Goal: Transaction & Acquisition: Purchase product/service

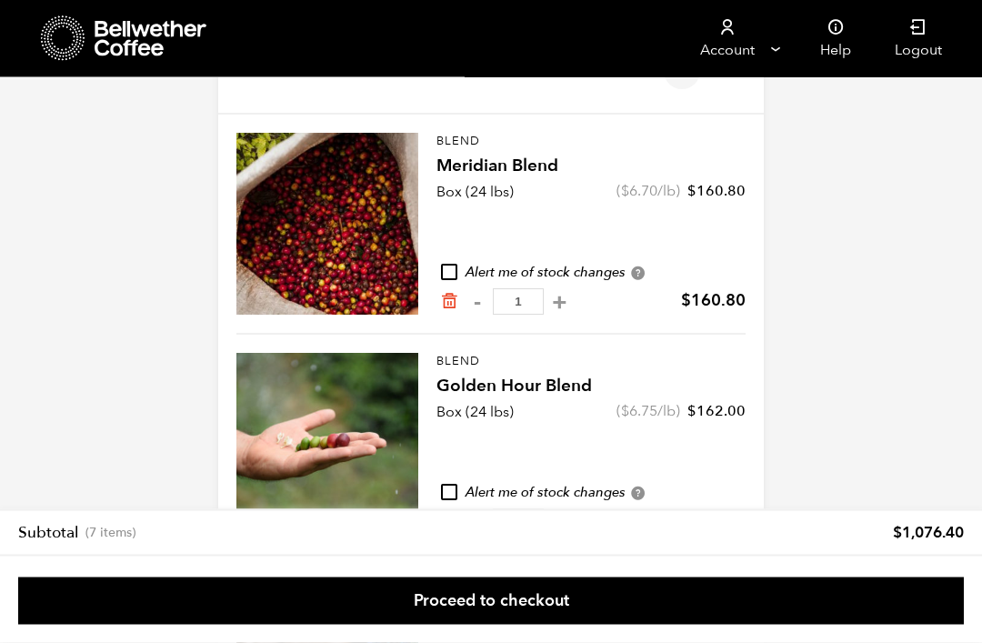
scroll to position [76, 0]
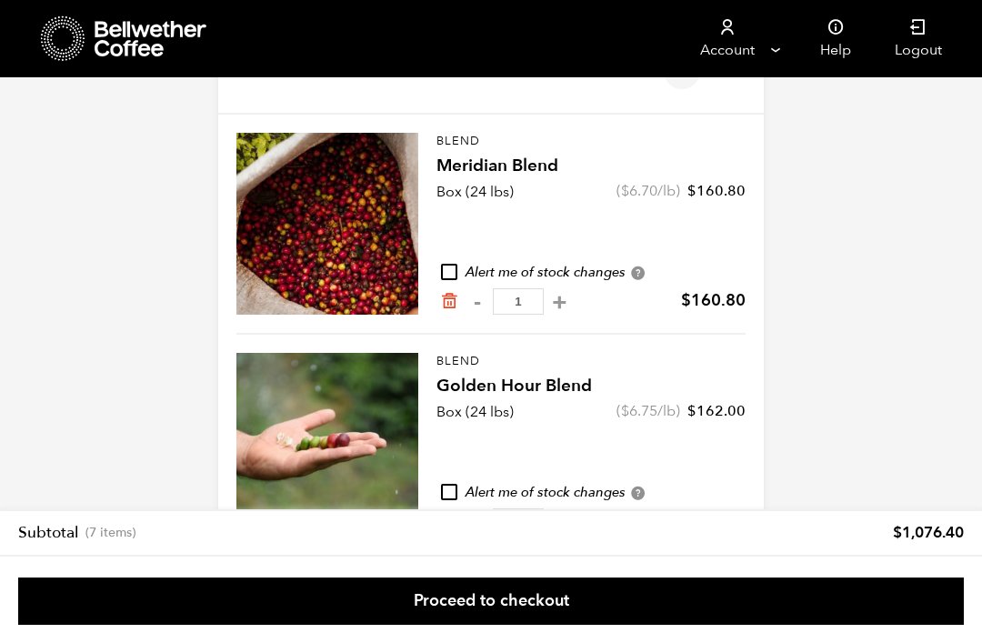
click at [799, 625] on link "Proceed to checkout" at bounding box center [491, 601] width 946 height 47
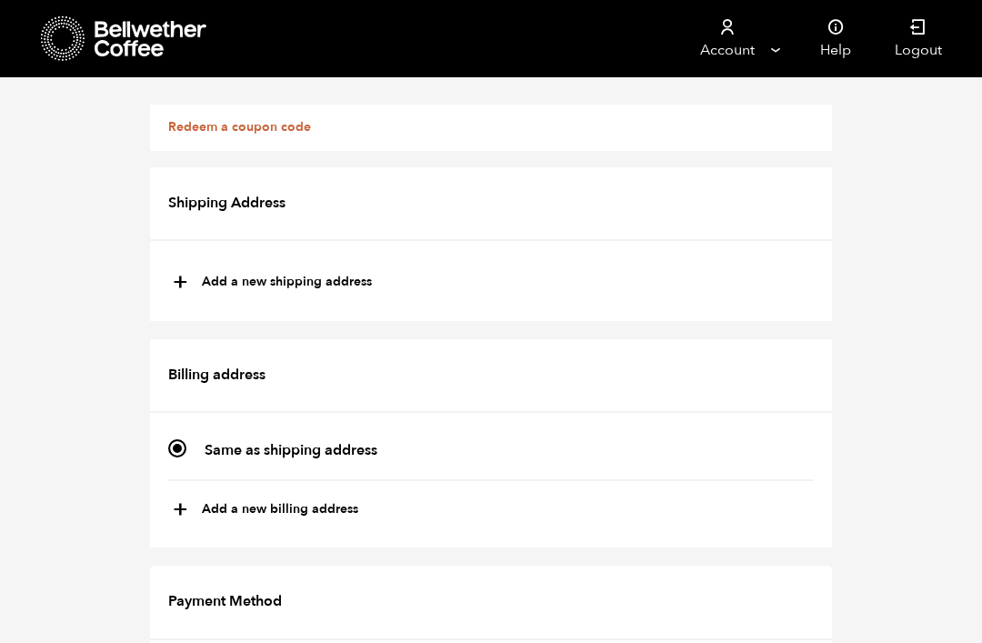
click at [286, 126] on link "Redeem a coupon code" at bounding box center [239, 126] width 143 height 17
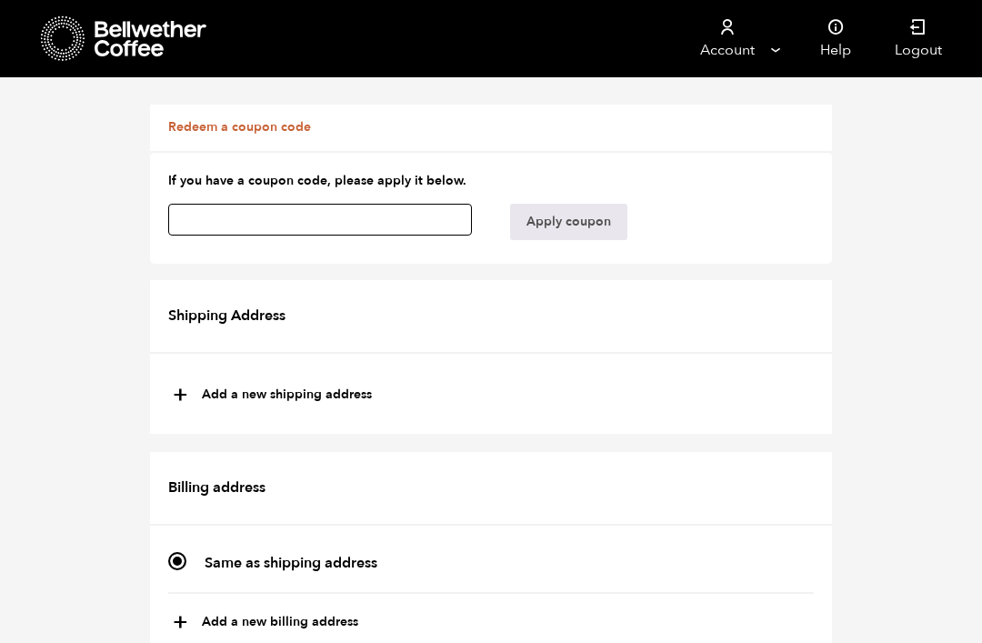
click at [296, 209] on input "text" at bounding box center [320, 220] width 304 height 32
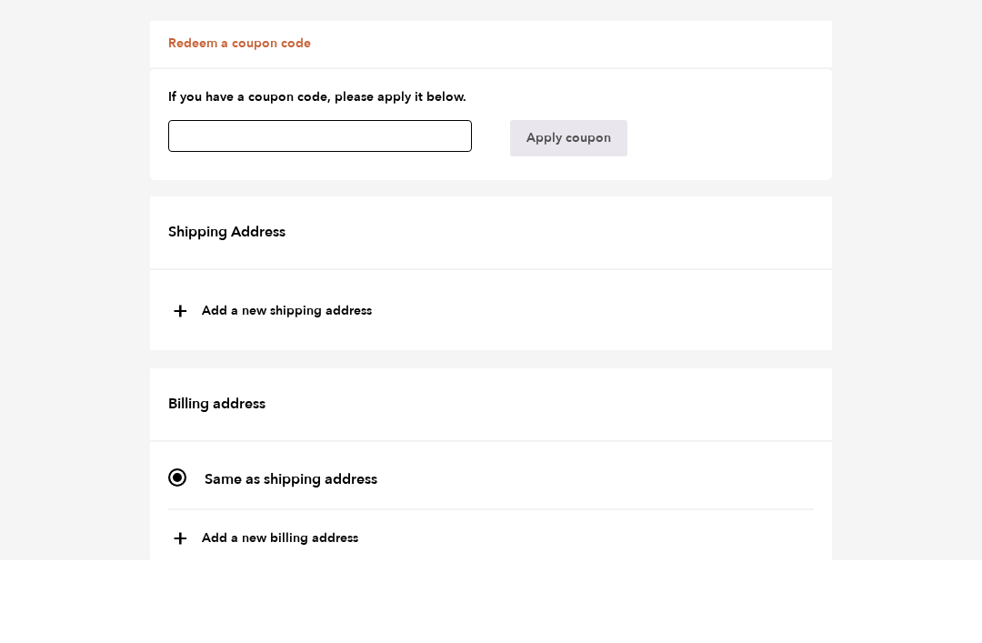
click at [293, 204] on input "text" at bounding box center [320, 220] width 304 height 32
paste input "pvcuz9qndfaqxkxk"
type input "pvcuz9qndfaqxkxk"
click at [578, 204] on button "Apply coupon" at bounding box center [568, 222] width 117 height 36
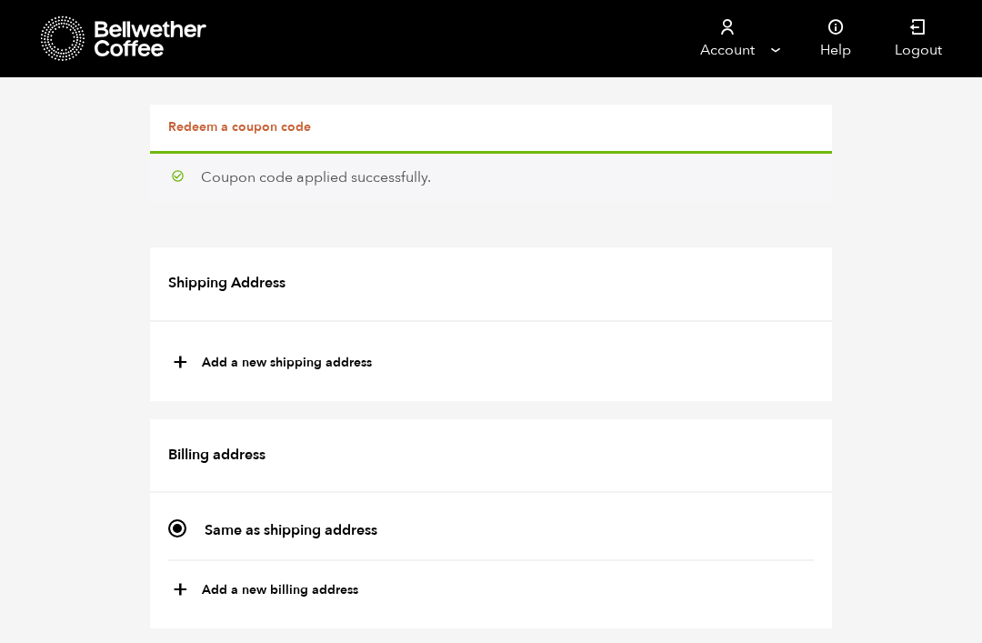
click at [250, 126] on link "Redeem a coupon code" at bounding box center [239, 126] width 143 height 17
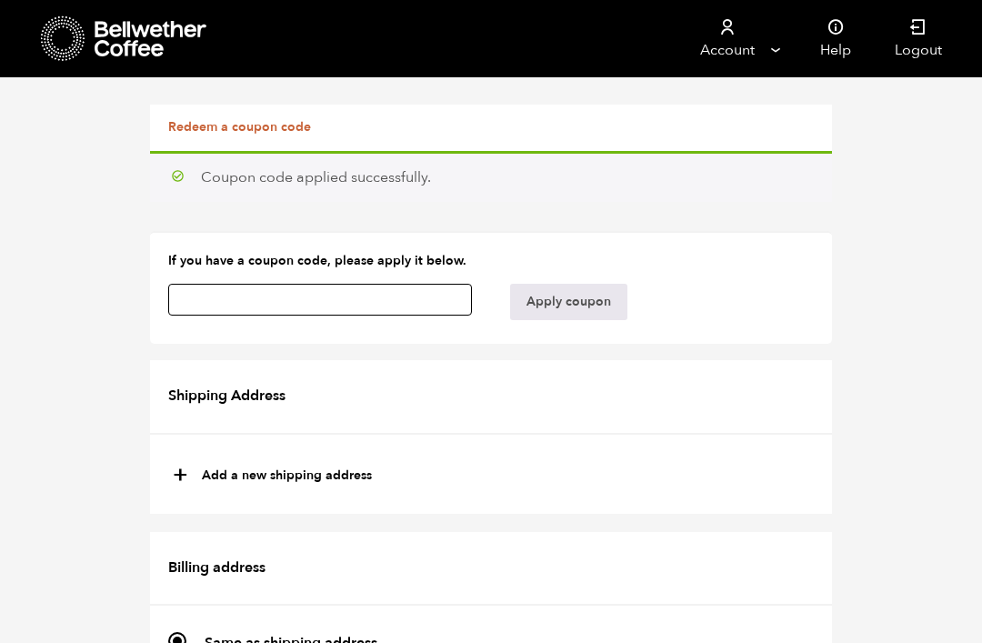
click at [230, 302] on input "text" at bounding box center [320, 300] width 304 height 32
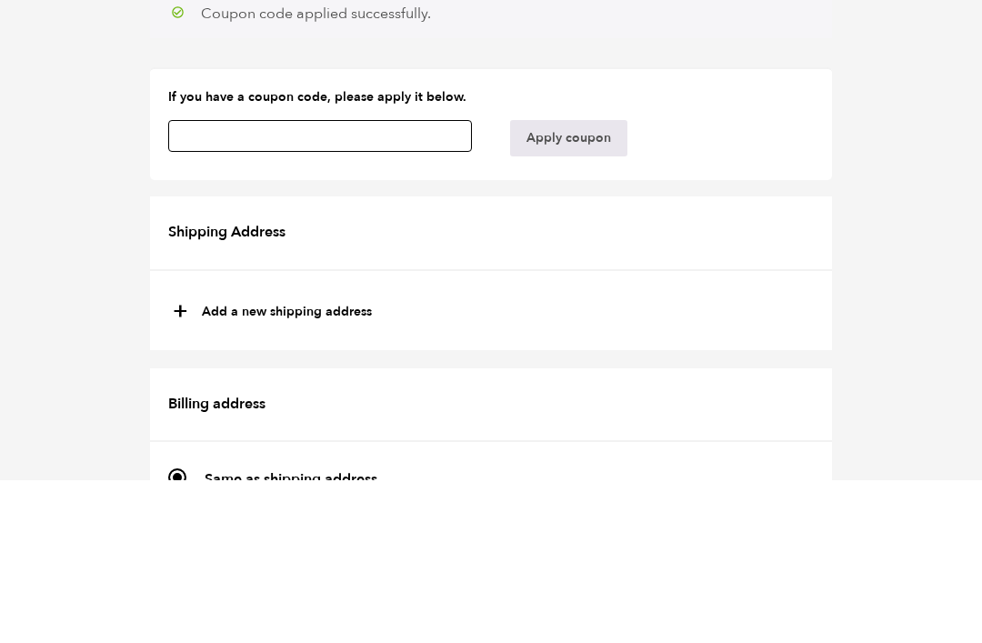
click at [256, 284] on input "text" at bounding box center [320, 300] width 304 height 32
paste input "79dudmznossbvwkn"
type input "79dudmznossbvwkn"
click at [577, 284] on button "Apply coupon" at bounding box center [568, 302] width 117 height 36
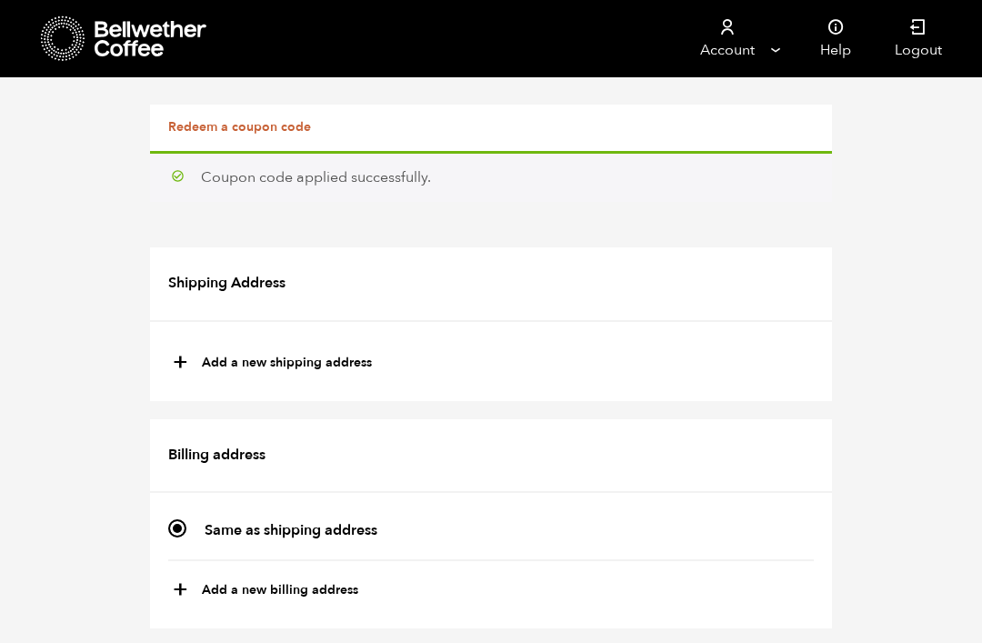
scroll to position [1943, 0]
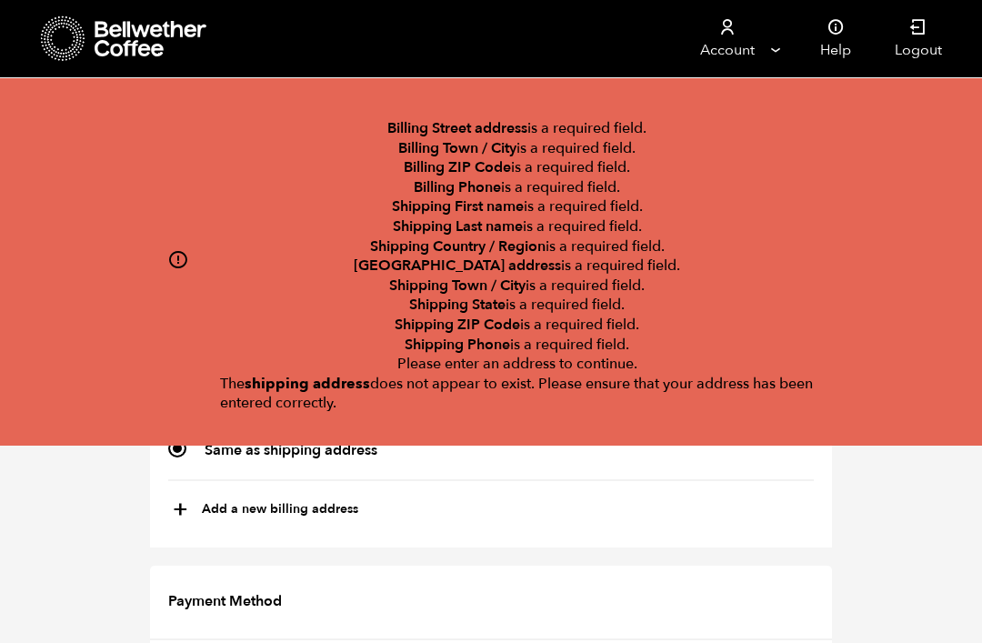
scroll to position [0, 0]
click at [174, 256] on icon at bounding box center [177, 259] width 21 height 21
click at [181, 265] on icon at bounding box center [177, 259] width 21 height 21
click at [174, 514] on span "+" at bounding box center [180, 510] width 15 height 31
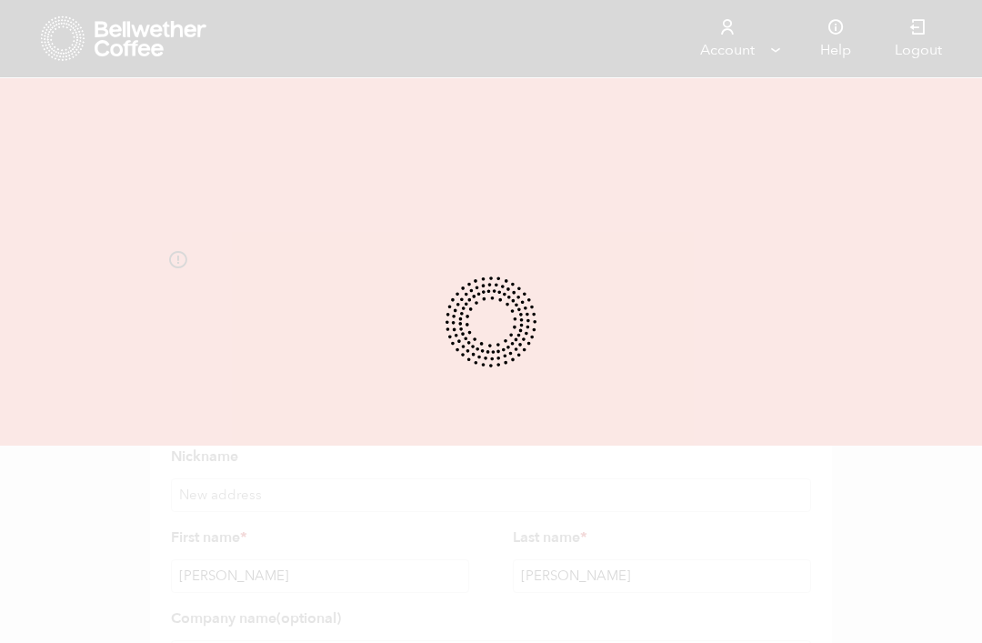
select select
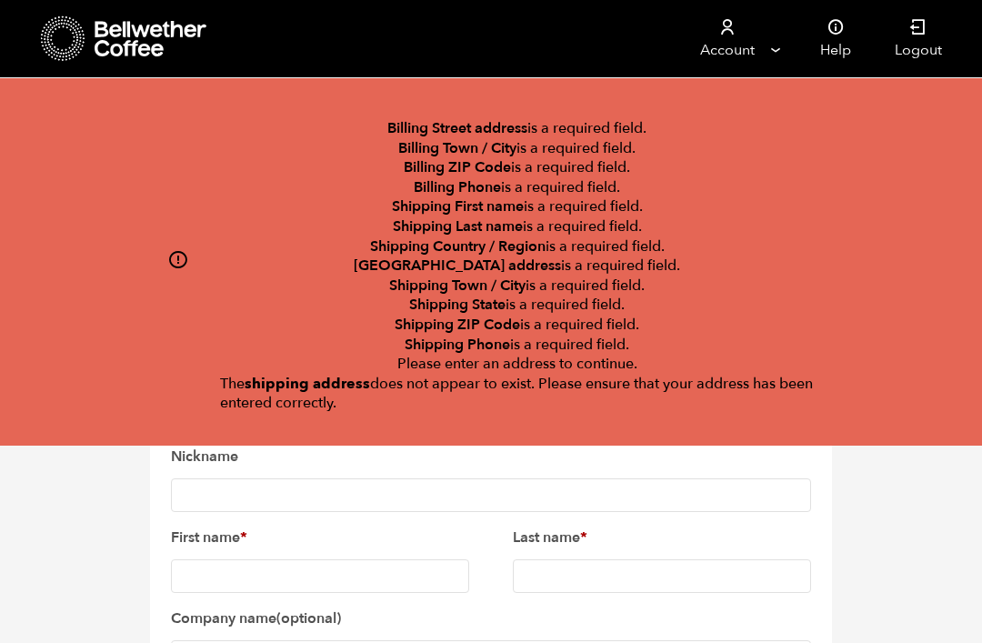
click at [301, 497] on input "Nickname" at bounding box center [491, 495] width 640 height 34
click at [306, 559] on input "First name *" at bounding box center [320, 576] width 298 height 34
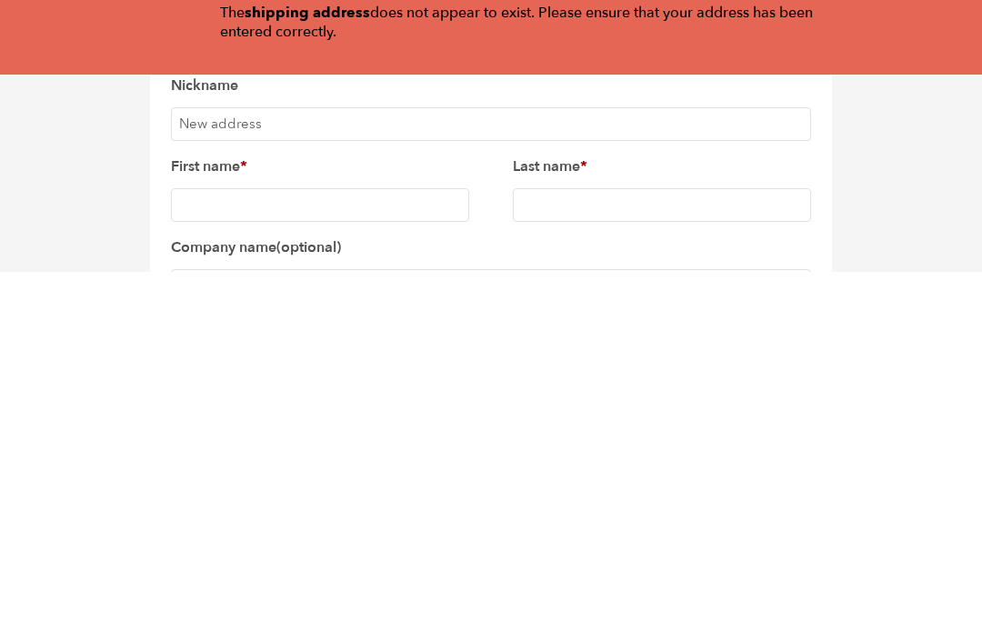
type input "Paul"
click at [599, 559] on input "Last name *" at bounding box center [662, 576] width 298 height 34
type input "Corbin"
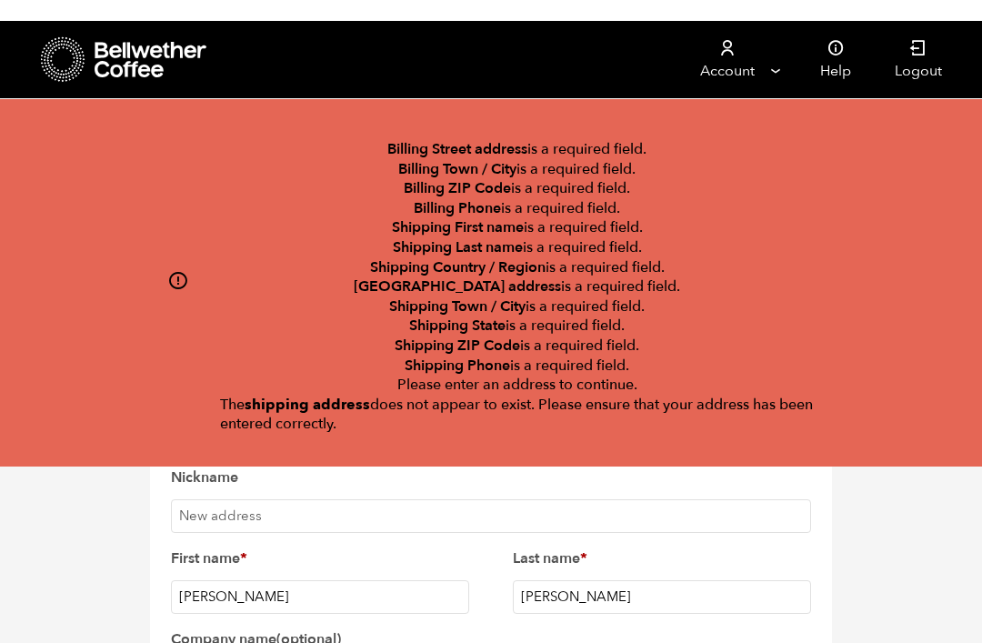
scroll to position [151, 0]
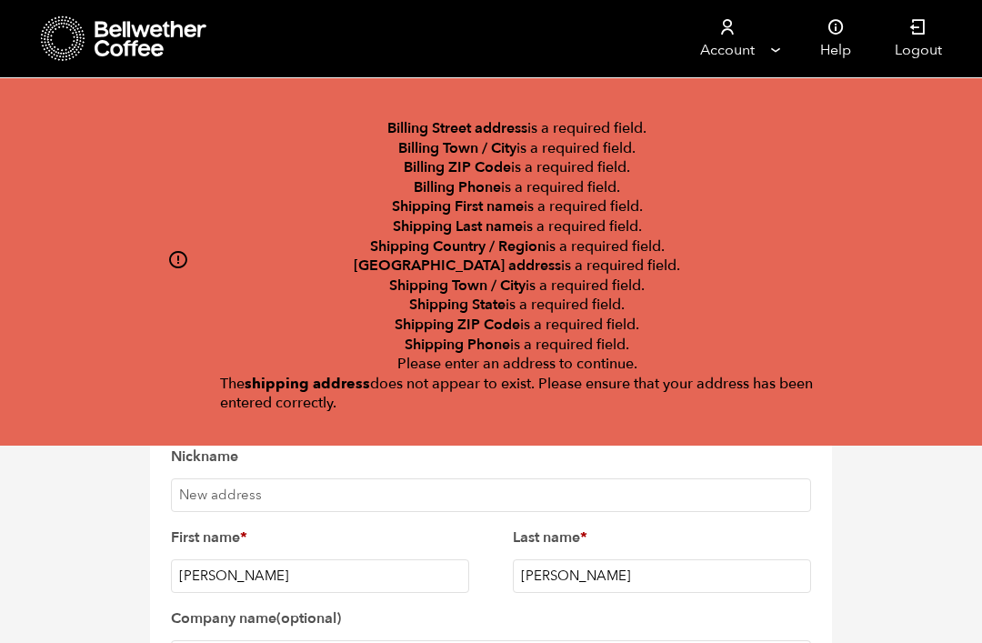
type input "Curious Crow’s Coffee House"
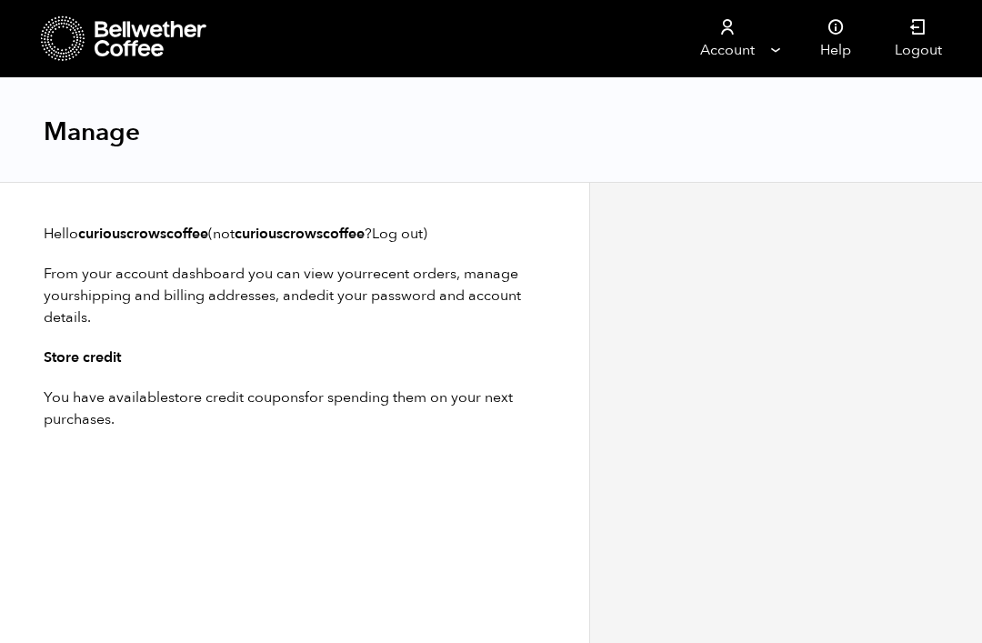
click at [779, 39] on link "Account" at bounding box center [727, 38] width 112 height 77
click at [769, 47] on link "Account" at bounding box center [727, 38] width 112 height 77
click at [768, 45] on link "Account" at bounding box center [727, 38] width 112 height 77
click at [69, 36] on icon at bounding box center [63, 38] width 45 height 46
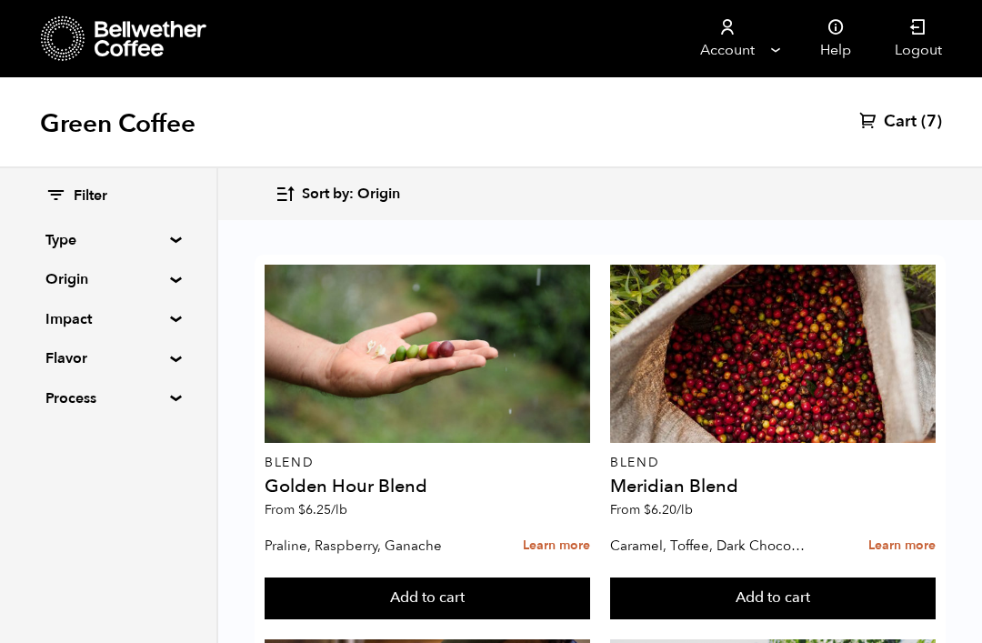
click at [765, 43] on link "Account" at bounding box center [727, 38] width 112 height 77
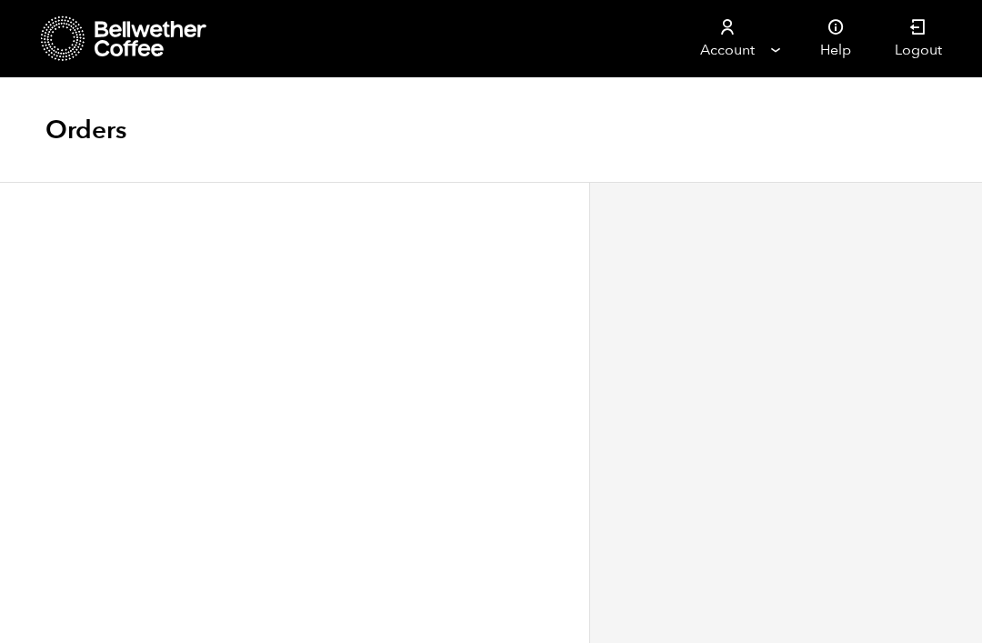
click at [771, 41] on link "Account" at bounding box center [727, 38] width 112 height 77
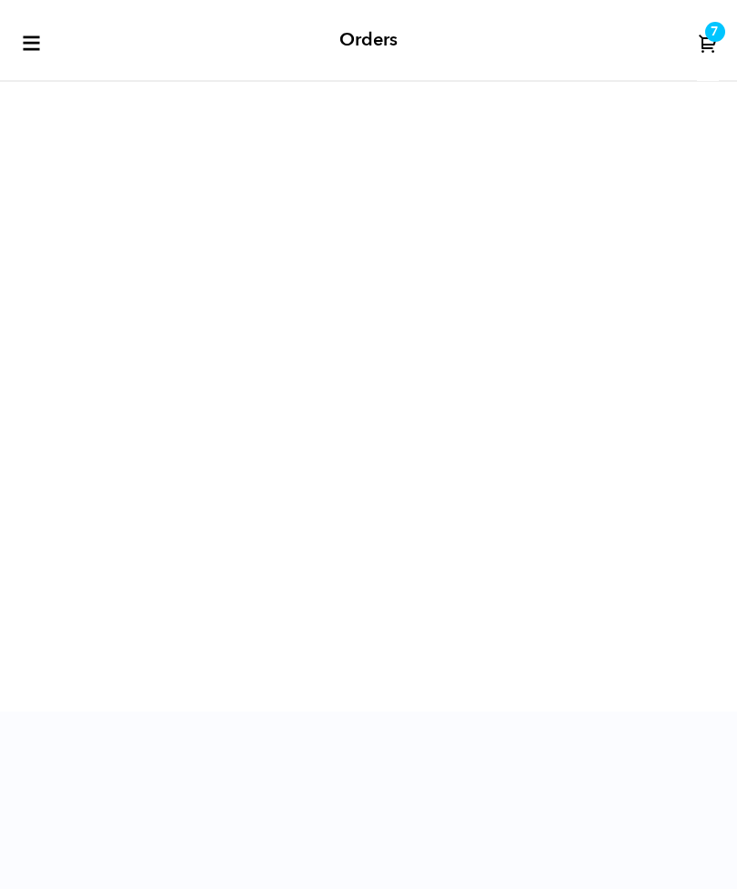
click at [42, 31] on button "toggle-mobile-menu" at bounding box center [30, 40] width 24 height 26
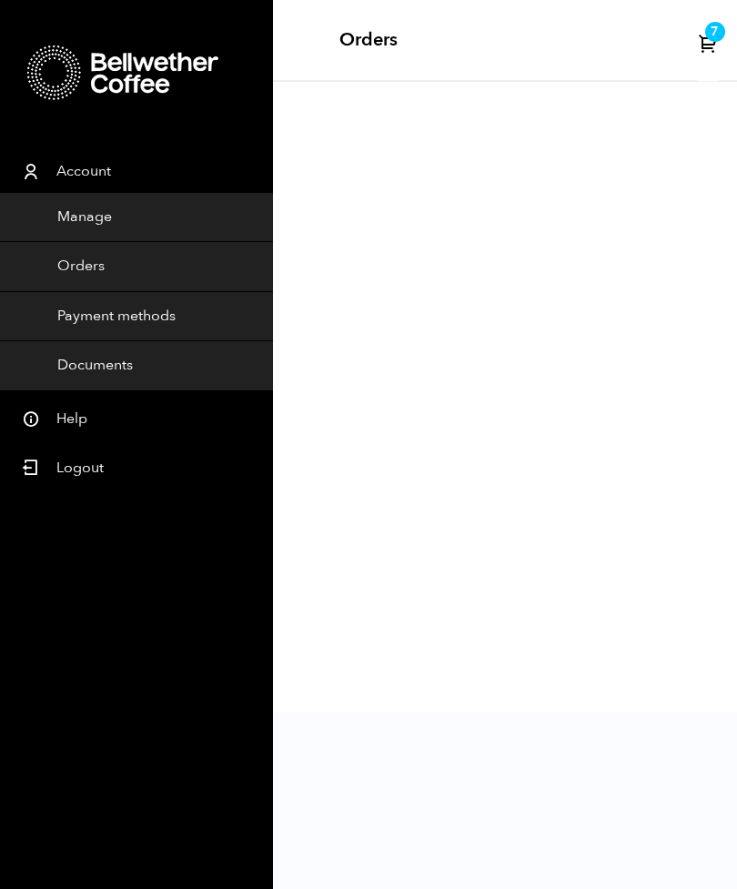
click at [76, 207] on link "Manage" at bounding box center [136, 218] width 273 height 50
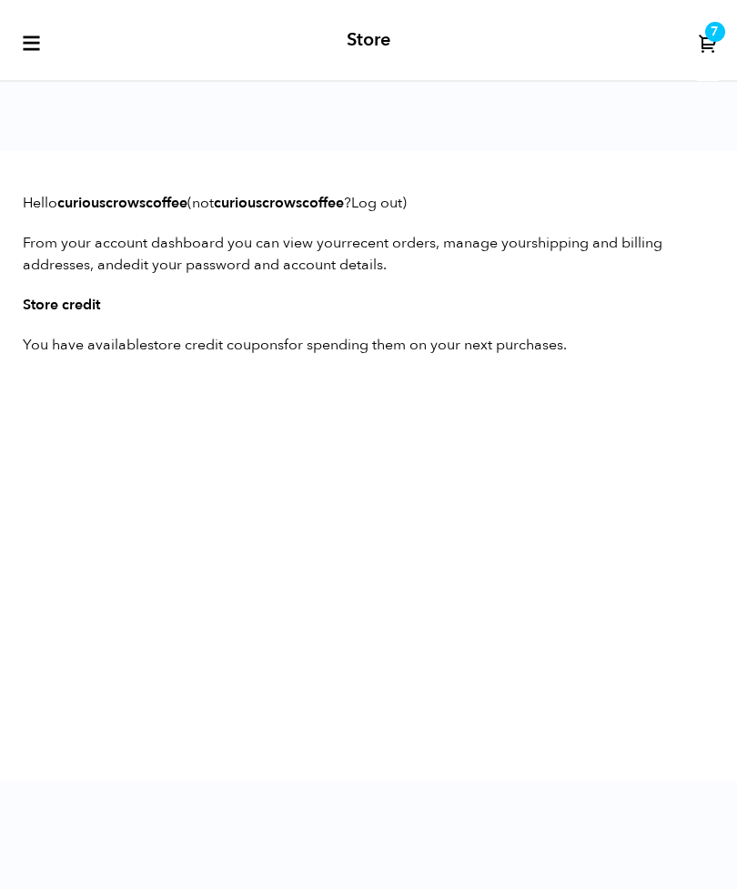
click at [32, 43] on icon "toggle-mobile-menu" at bounding box center [31, 43] width 21 height 21
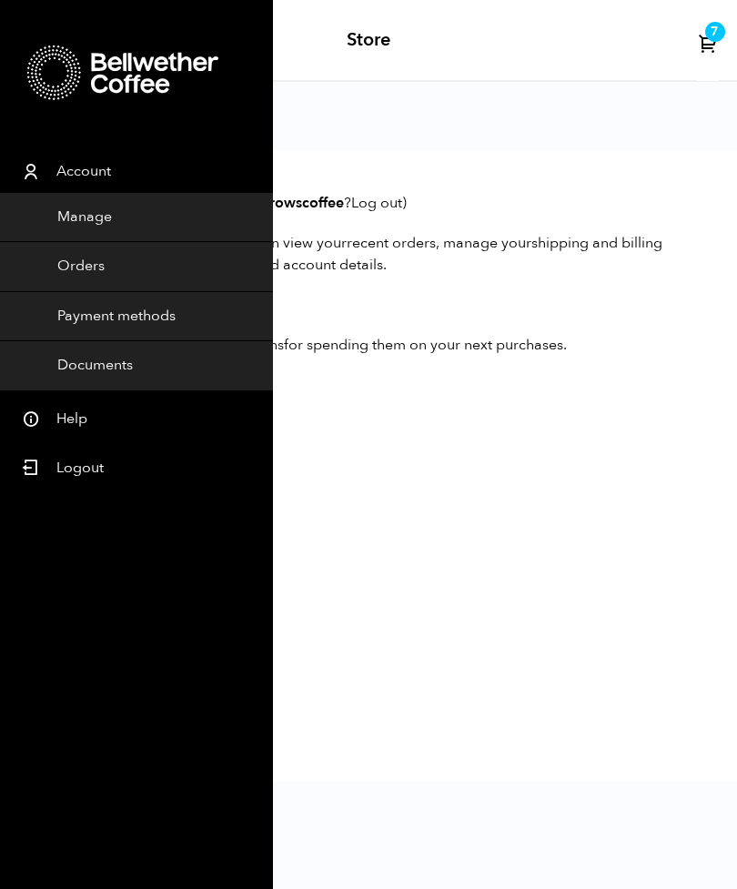
click at [86, 366] on link "Documents" at bounding box center [136, 366] width 273 height 50
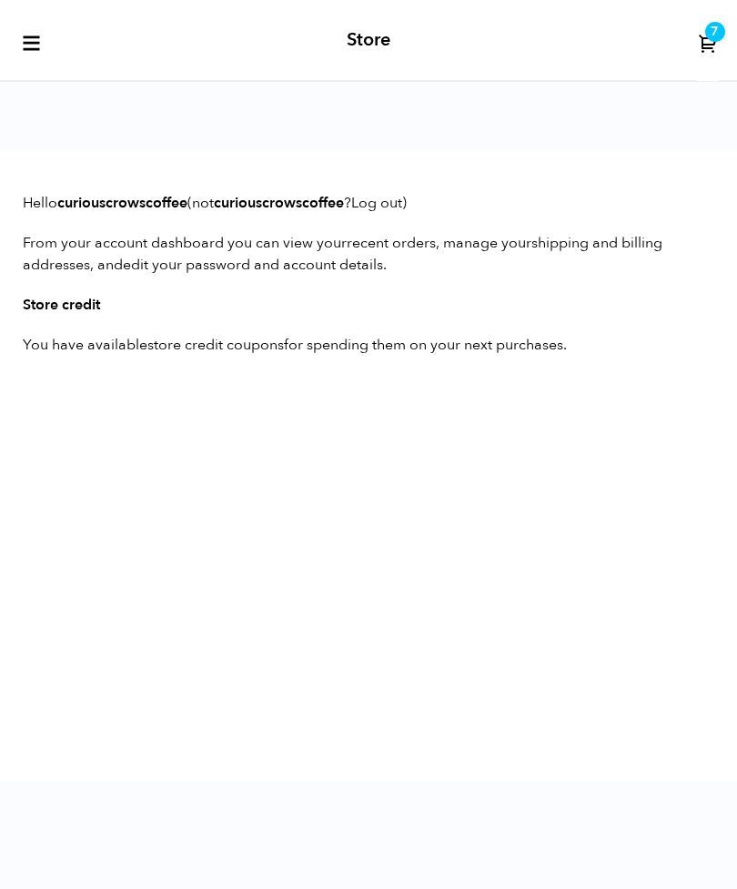
click at [40, 31] on button "toggle-mobile-menu" at bounding box center [30, 40] width 24 height 26
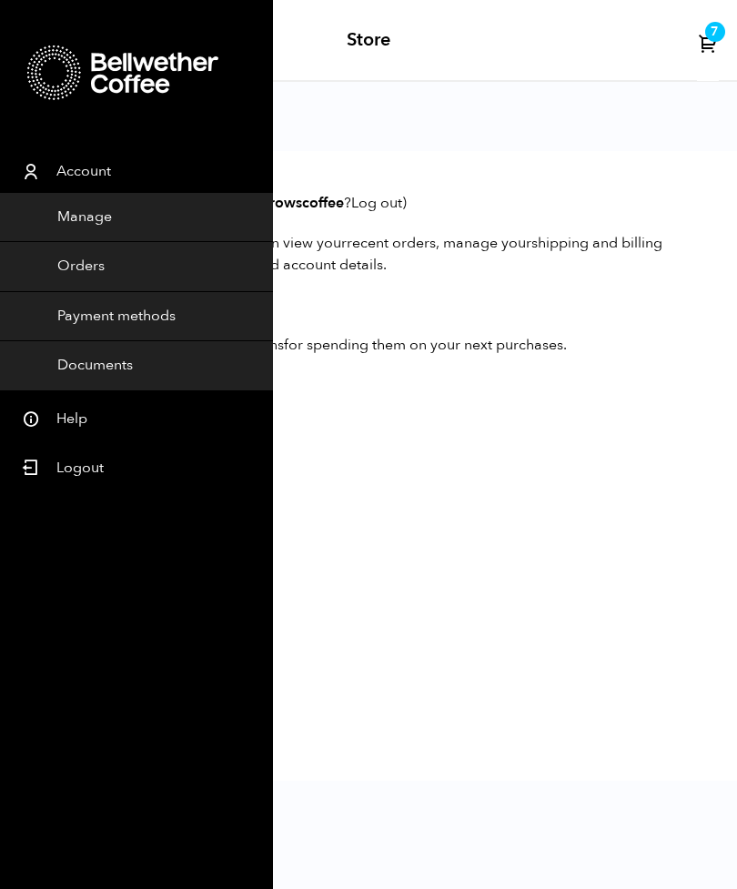
click at [359, 539] on div "Hello curiouscrowscoffee (not curiouscrowscoffee ? Log out ) From your account …" at bounding box center [368, 465] width 737 height 629
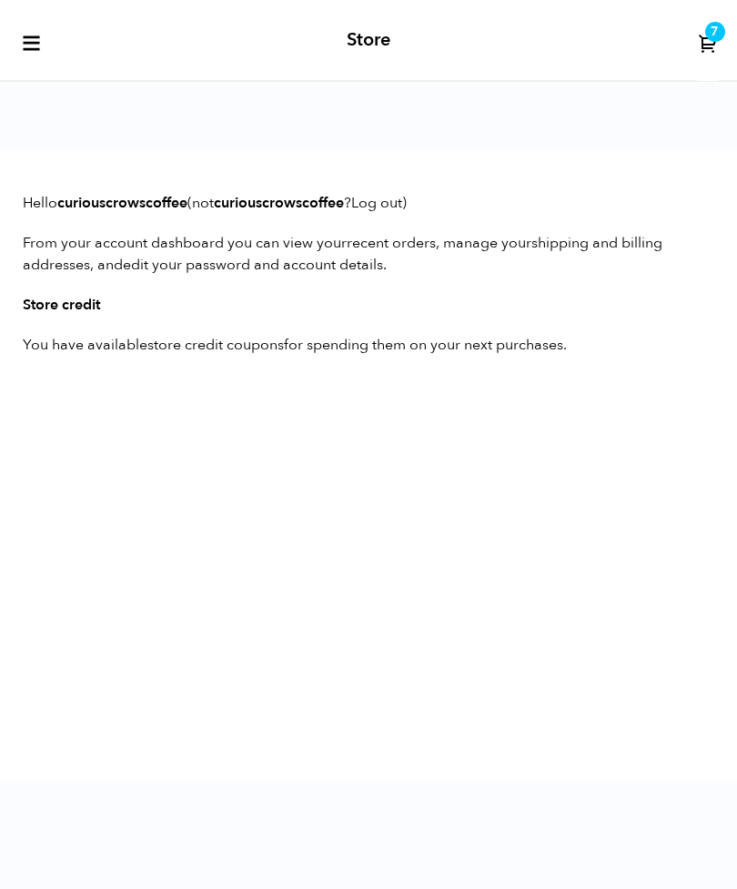
click at [709, 41] on icon at bounding box center [708, 43] width 21 height 21
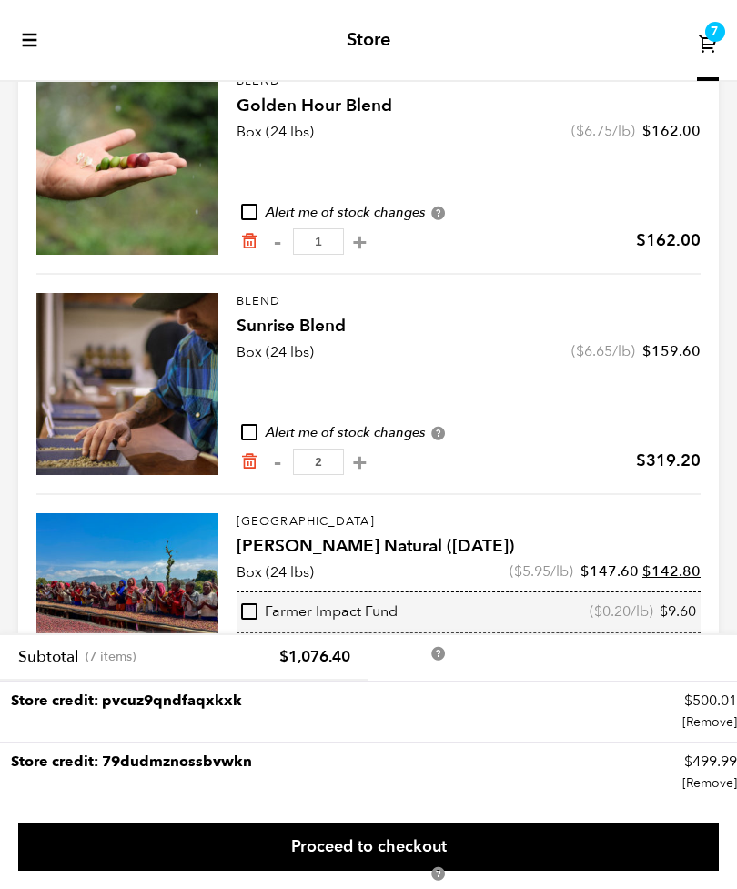
scroll to position [513, 0]
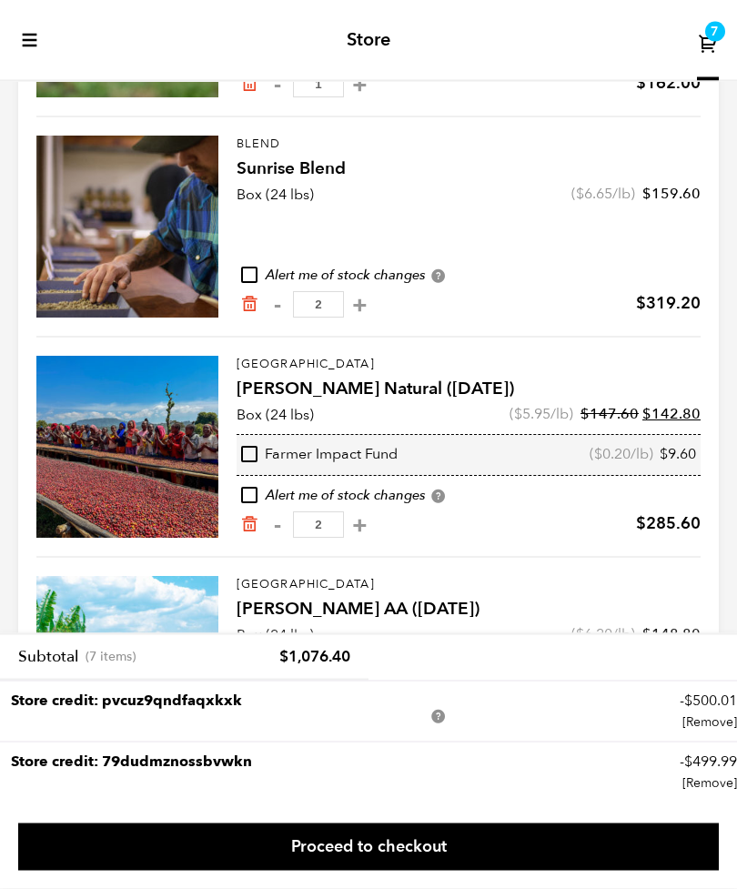
click at [226, 870] on link "Proceed to checkout" at bounding box center [368, 846] width 700 height 47
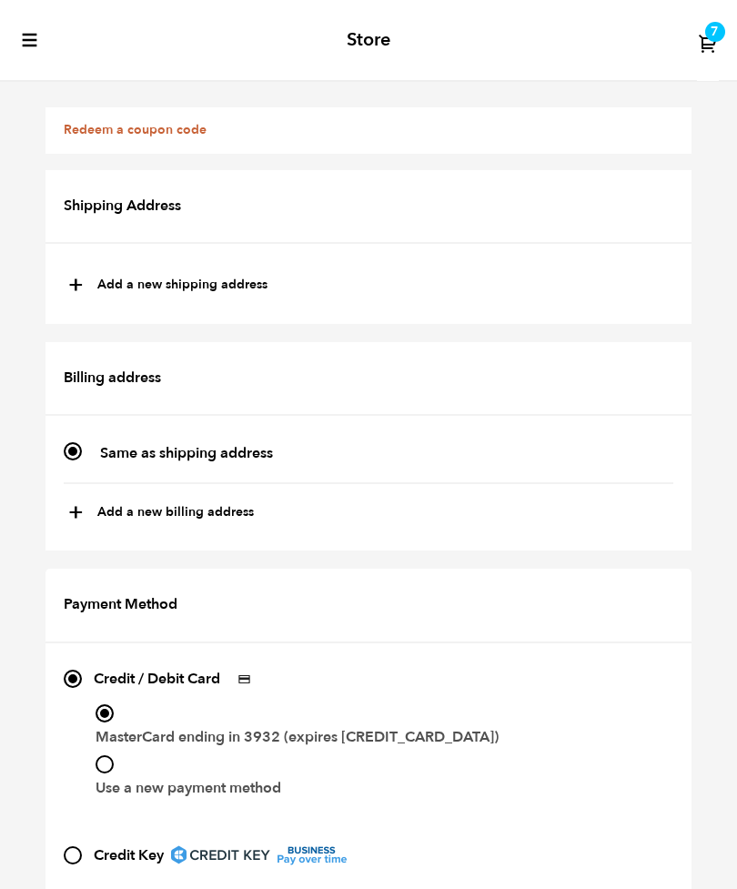
click at [69, 284] on span "+" at bounding box center [75, 285] width 15 height 31
type input "New address"
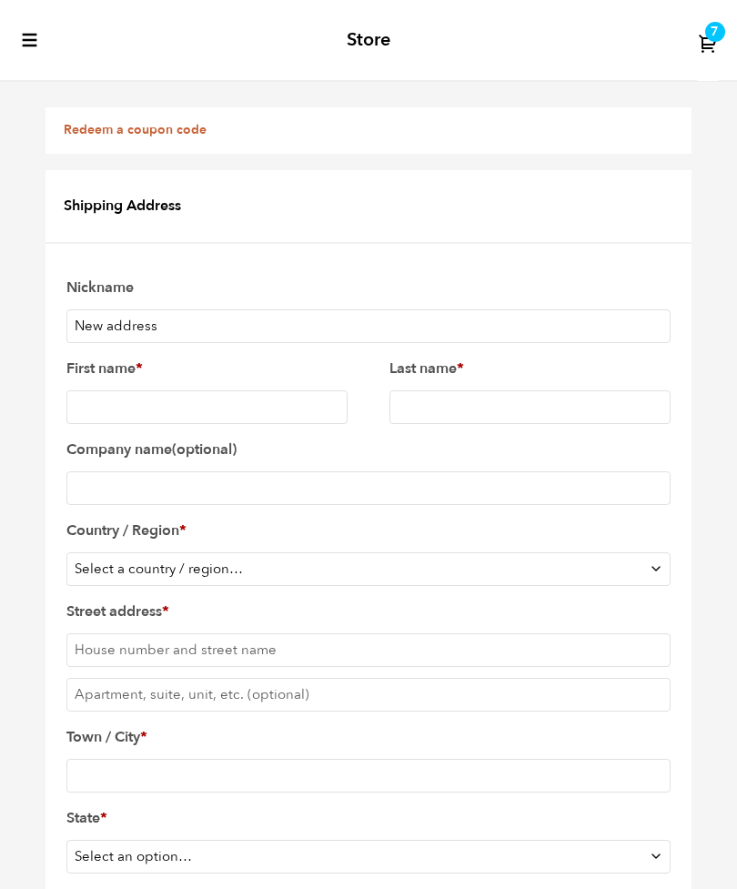
click at [126, 404] on input "First name *" at bounding box center [206, 407] width 281 height 34
type input "[PERSON_NAME]"
type input "Curious Crow’s Coffee House"
click at [652, 561] on select "Select a country / region… Afghanistan Åland Islands Albania Algeria American S…" at bounding box center [368, 569] width 604 height 34
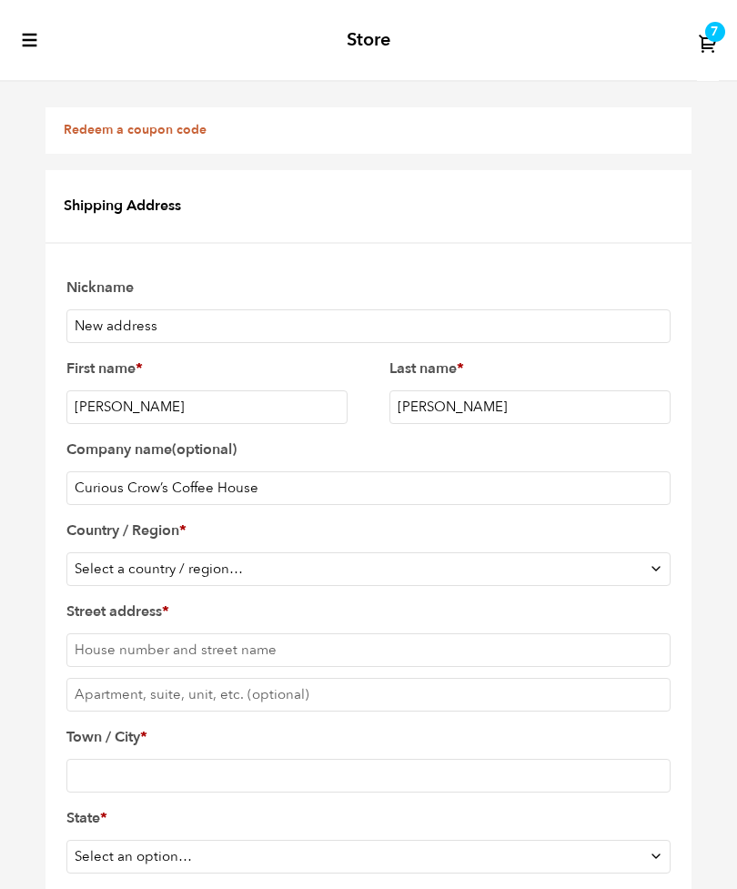
scroll to position [273, 0]
select select "CA"
click at [112, 632] on input "Street address *" at bounding box center [368, 649] width 604 height 34
type input "247 Foord st"
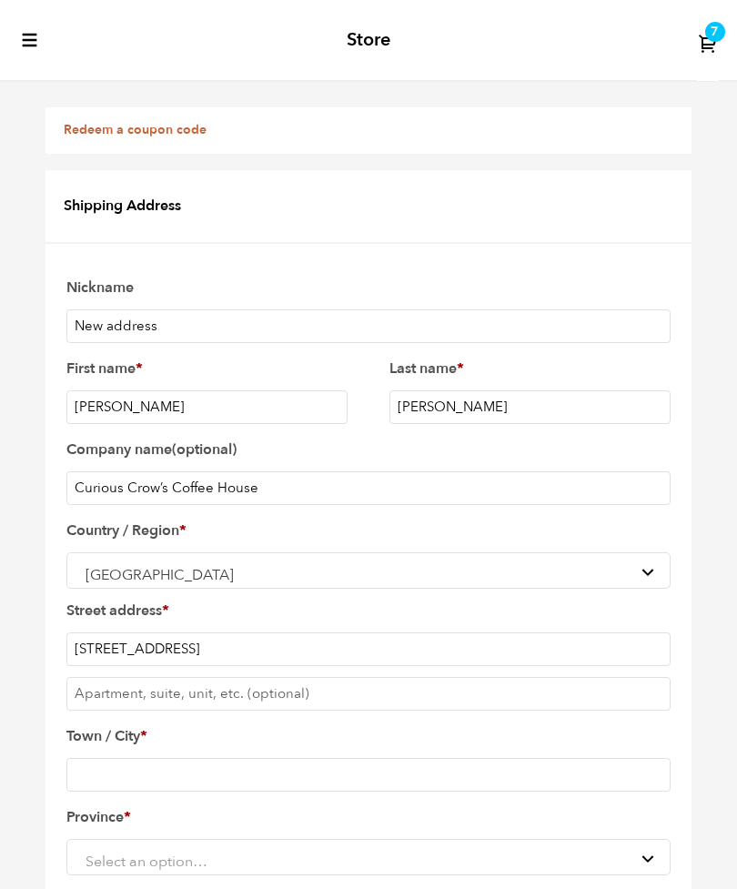
click at [103, 758] on input "Town / City *" at bounding box center [368, 775] width 604 height 34
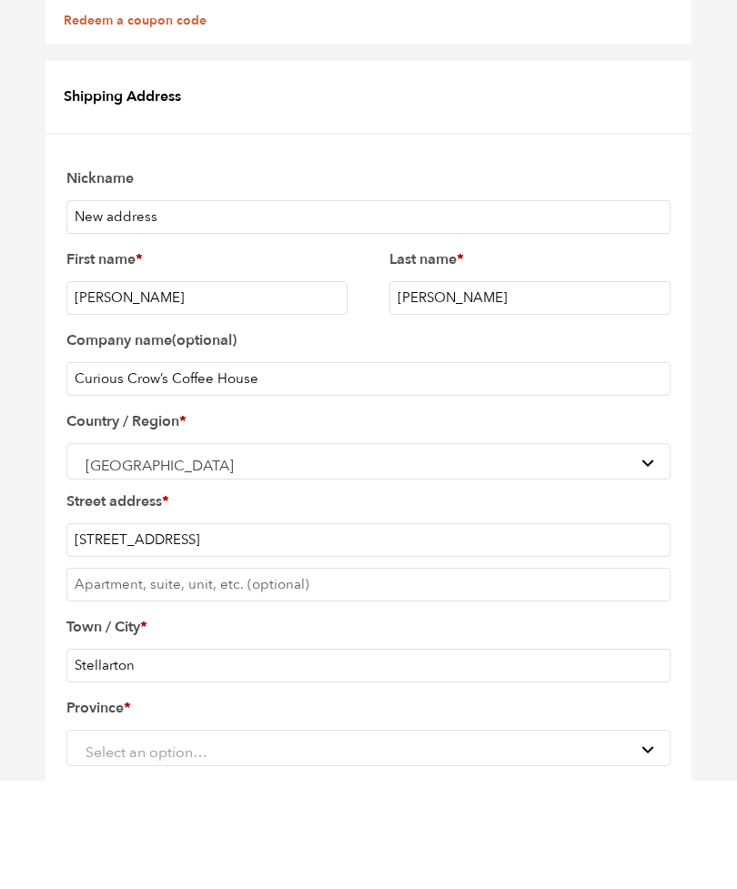
type input "Stellarton"
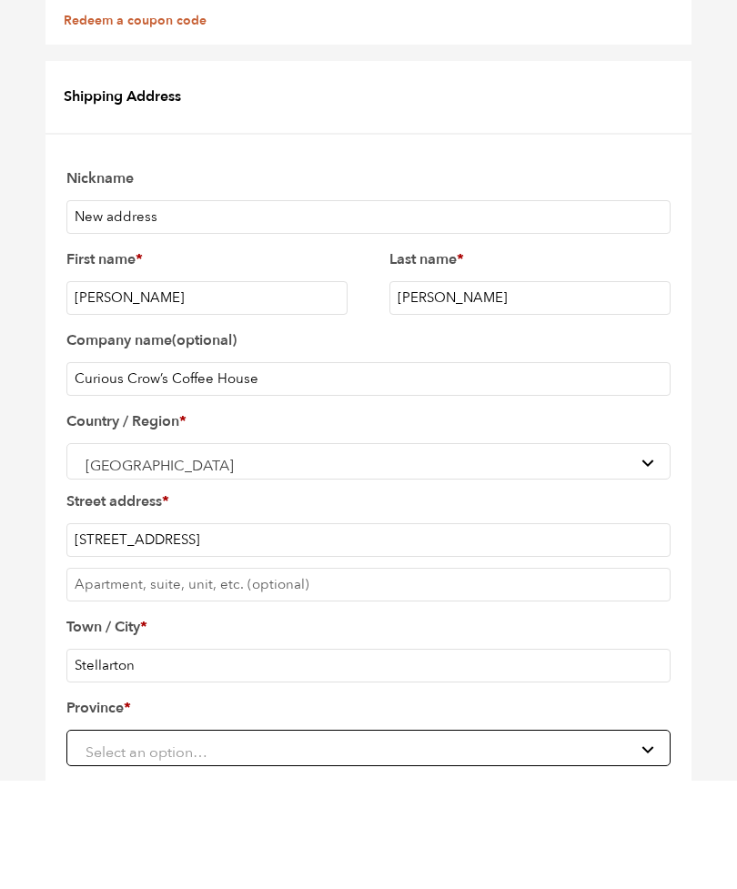
click at [135, 851] on span "Select an option…" at bounding box center [146, 861] width 122 height 20
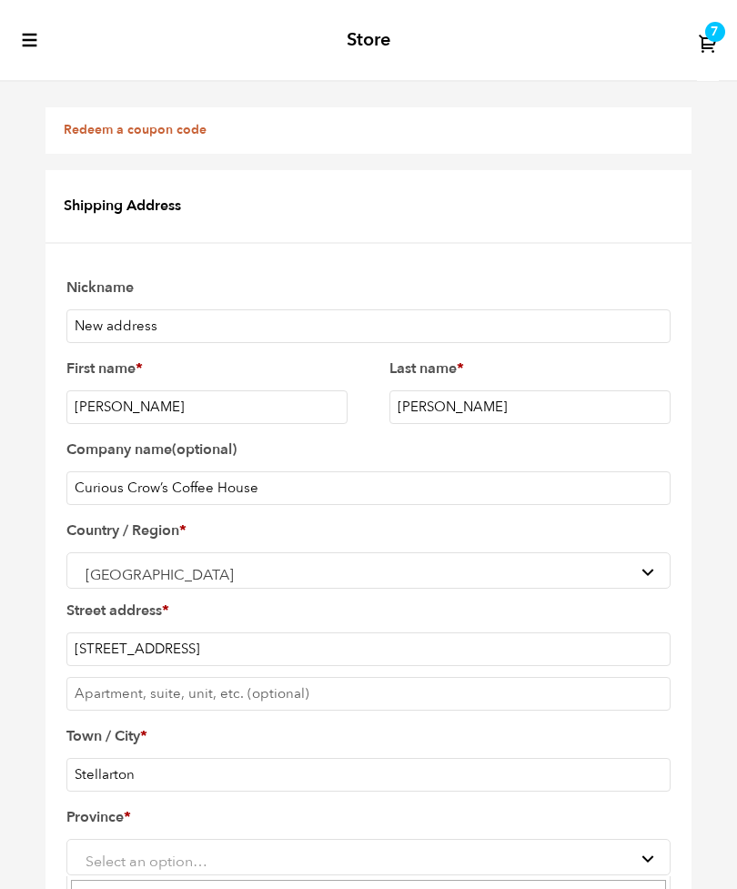
scroll to position [145, 0]
select select "NS"
click button "Cancel" at bounding box center [0, 0] width 0 height 0
type input "B0K1S0"
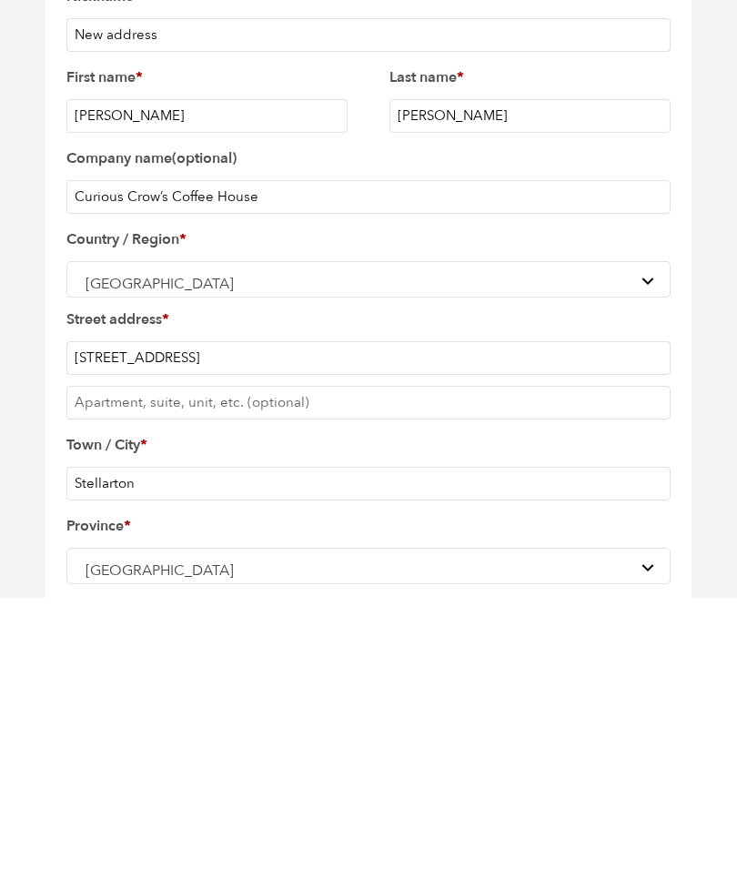
type input "9027595772"
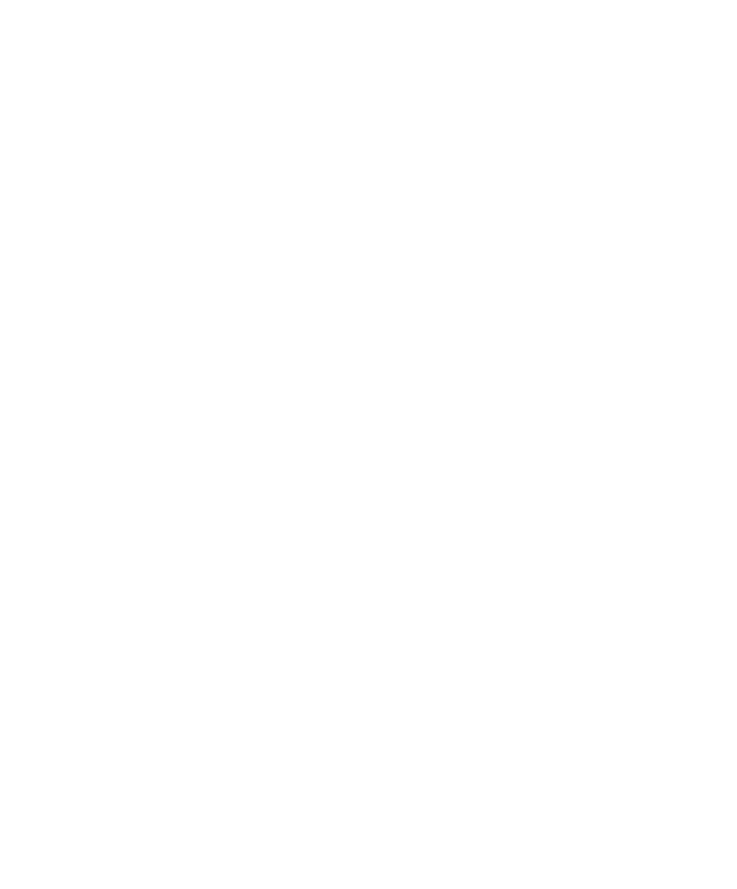
scroll to position [620, 0]
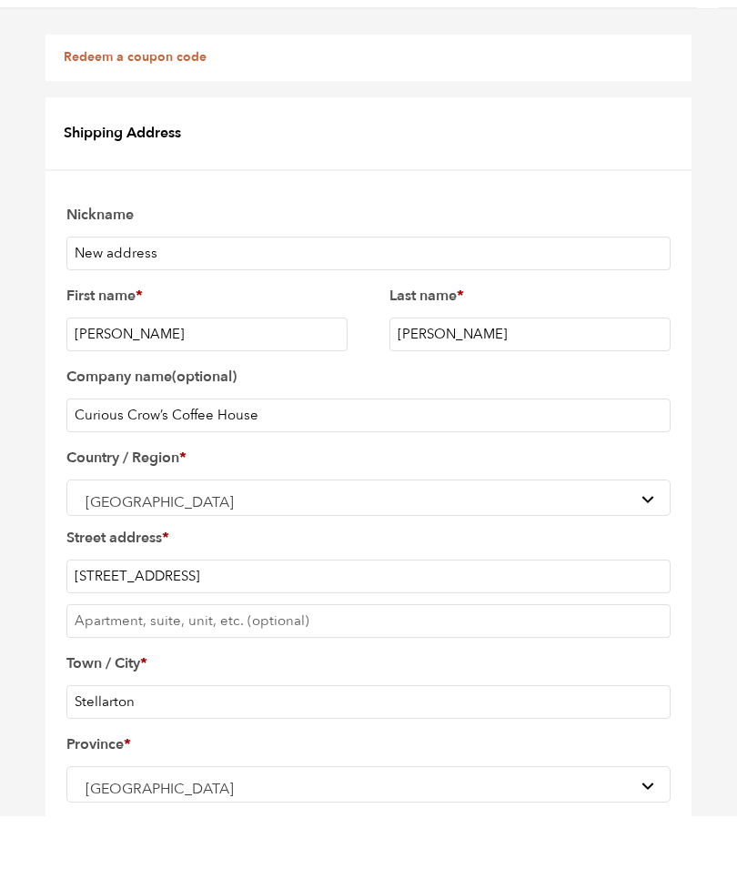
type input "curiouscrowscoffee@gmail.com"
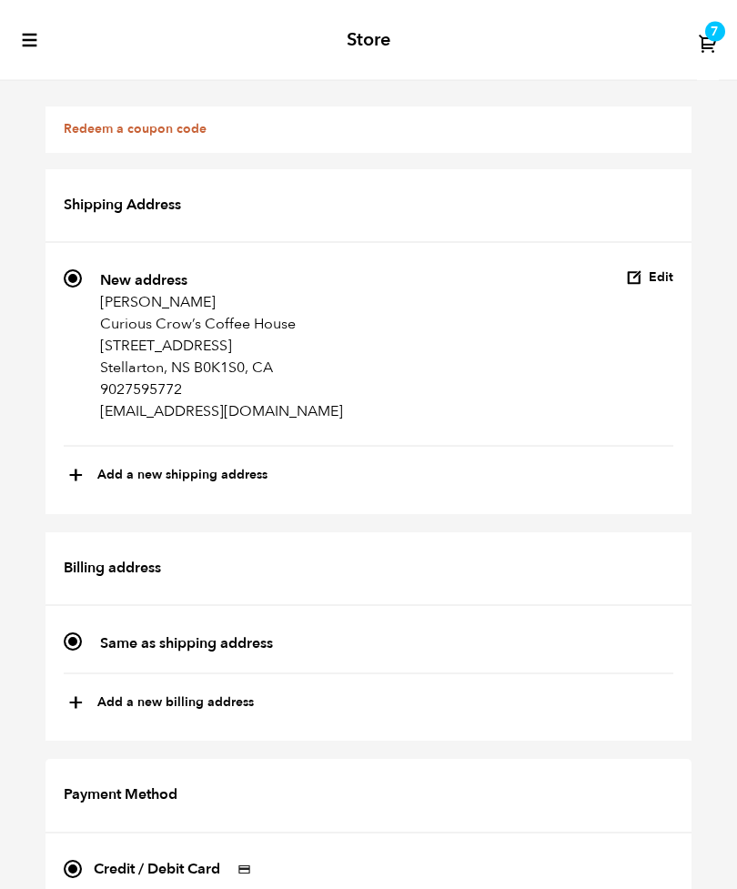
scroll to position [1833, 0]
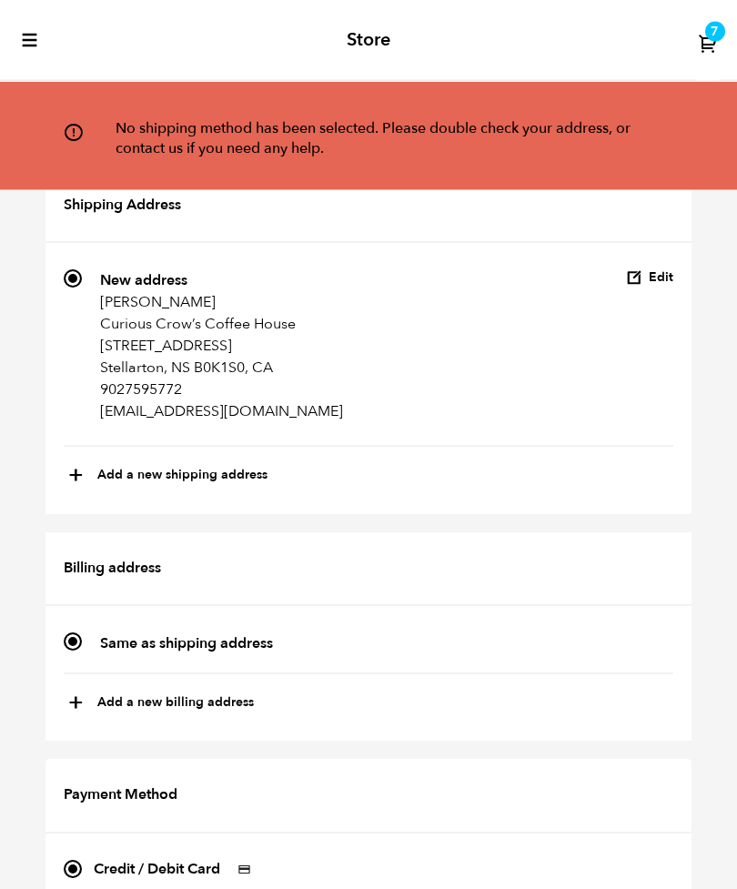
scroll to position [0, 0]
click at [70, 127] on icon at bounding box center [73, 132] width 21 height 21
click at [126, 325] on p "Curious Crow’s Coffee House" at bounding box center [221, 325] width 243 height 22
click at [82, 288] on input "757 New address Paul Corbin Curious Crow’s Coffee House 247 Foord st Stellarton…" at bounding box center [73, 279] width 18 height 18
click at [138, 356] on p "247 Foord st" at bounding box center [221, 347] width 243 height 22
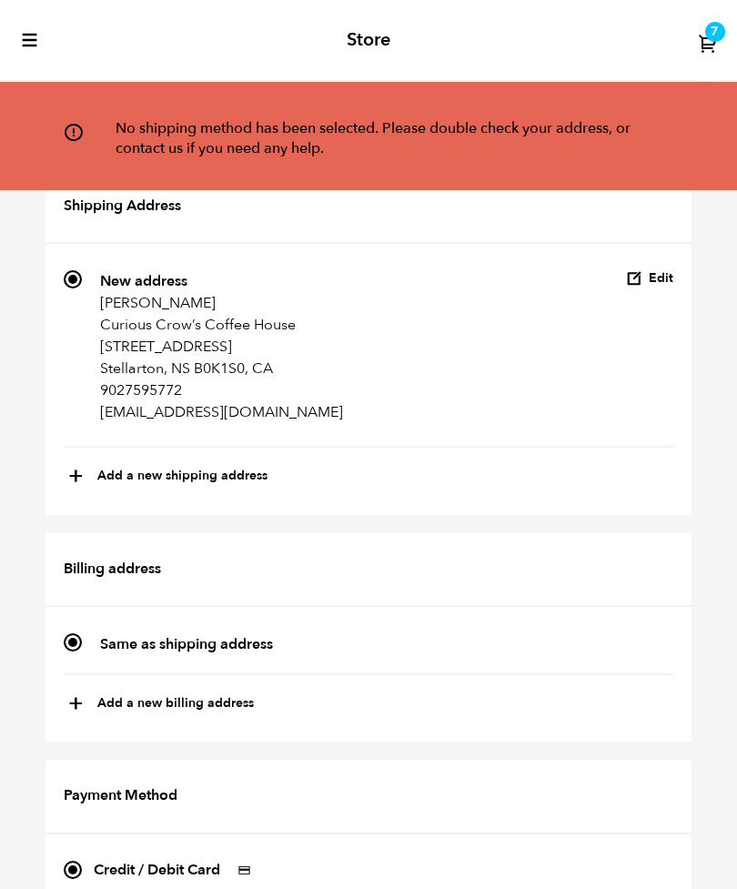
click at [82, 288] on input "757 New address Paul Corbin Curious Crow’s Coffee House 247 Foord st Stellarton…" at bounding box center [73, 279] width 18 height 18
click at [154, 356] on p "247 Foord st" at bounding box center [221, 347] width 243 height 22
click at [82, 288] on input "757 New address Paul Corbin Curious Crow’s Coffee House 247 Foord st Stellarton…" at bounding box center [73, 279] width 18 height 18
click at [146, 355] on p "247 Foord st" at bounding box center [221, 347] width 243 height 22
click at [82, 288] on input "757 New address Paul Corbin Curious Crow’s Coffee House 247 Foord st Stellarton…" at bounding box center [73, 279] width 18 height 18
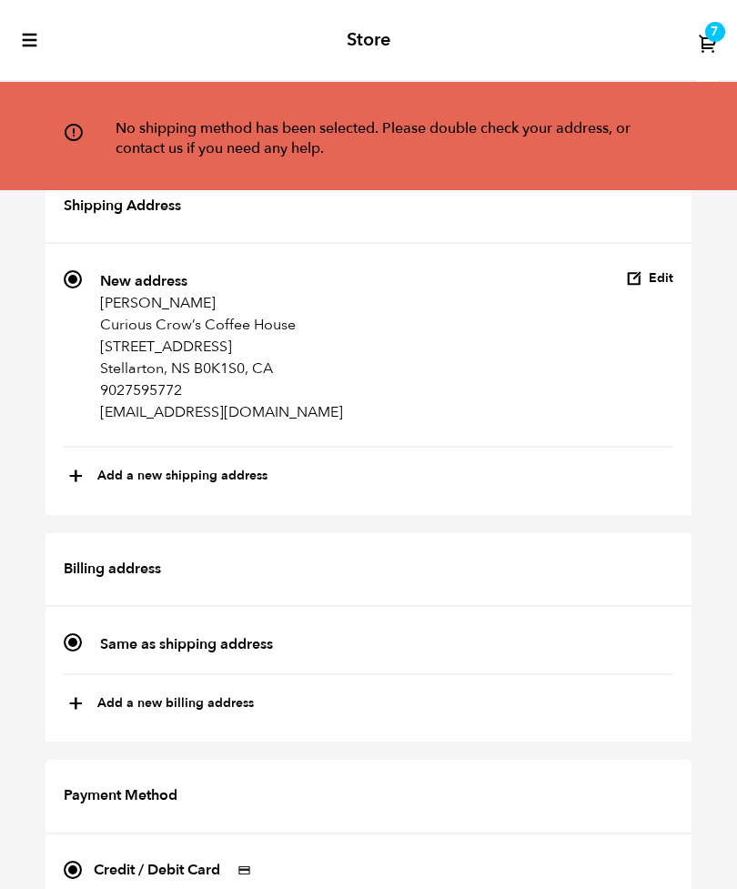
click at [143, 356] on p "247 Foord st" at bounding box center [221, 347] width 243 height 22
click at [82, 288] on input "757 New address Paul Corbin Curious Crow’s Coffee House 247 Foord st Stellarton…" at bounding box center [73, 279] width 18 height 18
click at [663, 279] on button "Edit" at bounding box center [649, 278] width 47 height 17
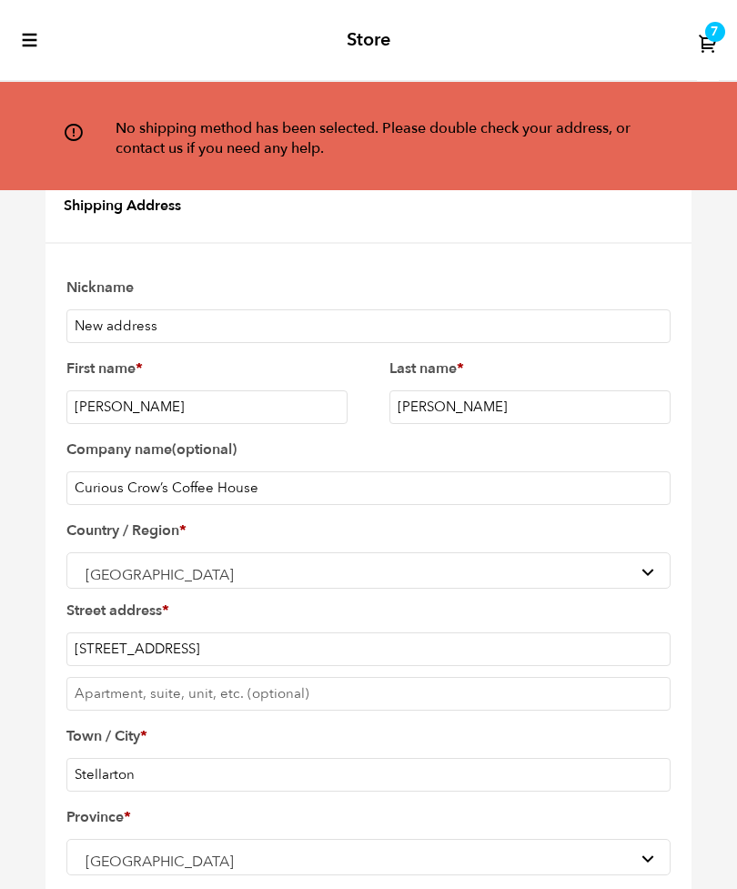
scroll to position [53, 0]
click at [160, 632] on input "247 Foord st" at bounding box center [368, 649] width 604 height 34
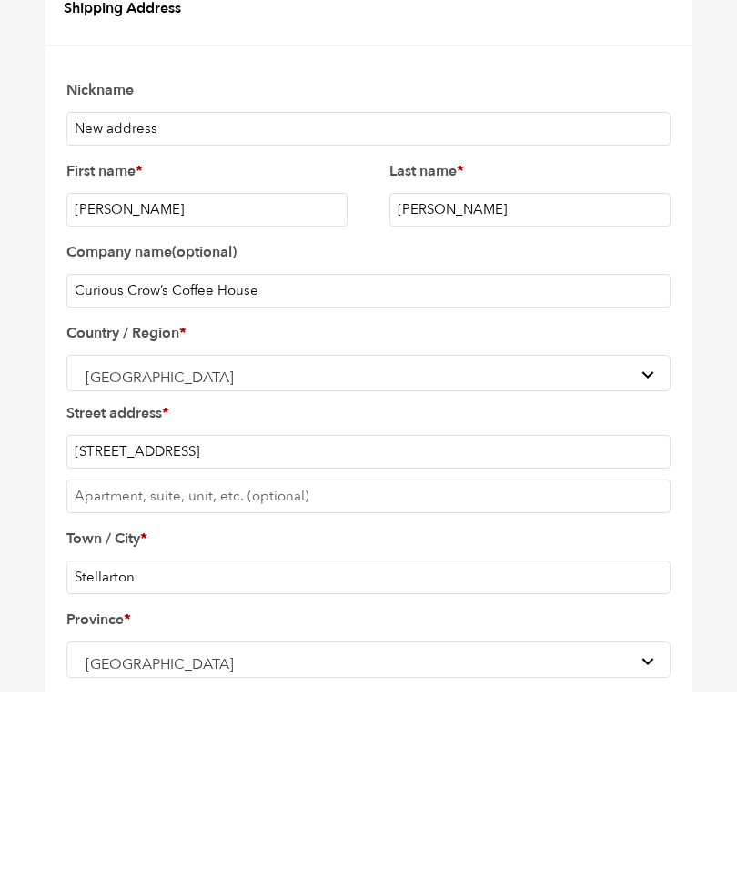
scroll to position [291, 0]
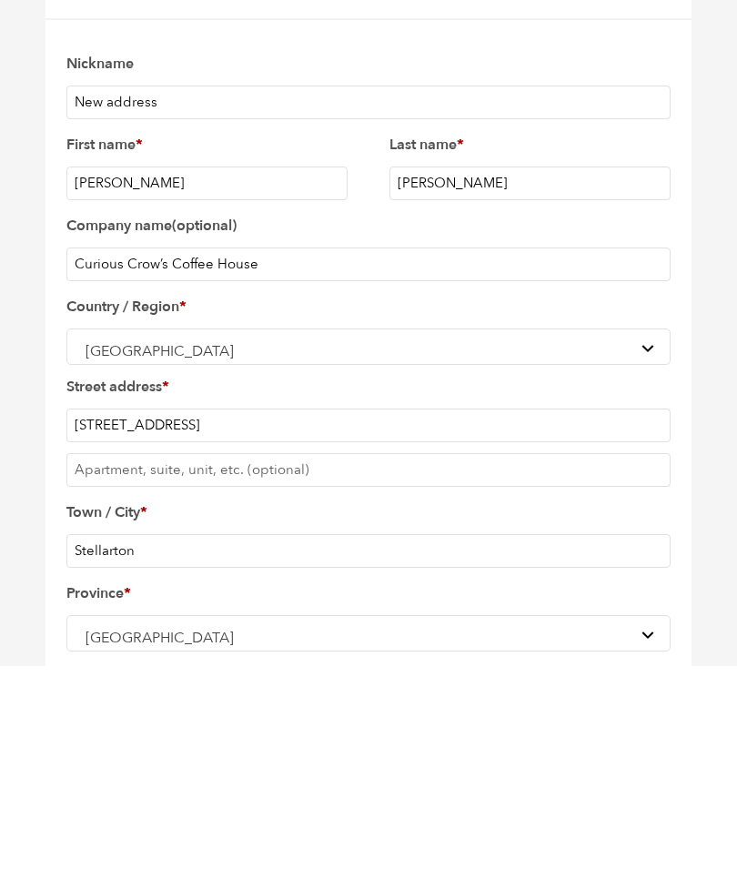
type input "247 Foord St."
type input "19027595772"
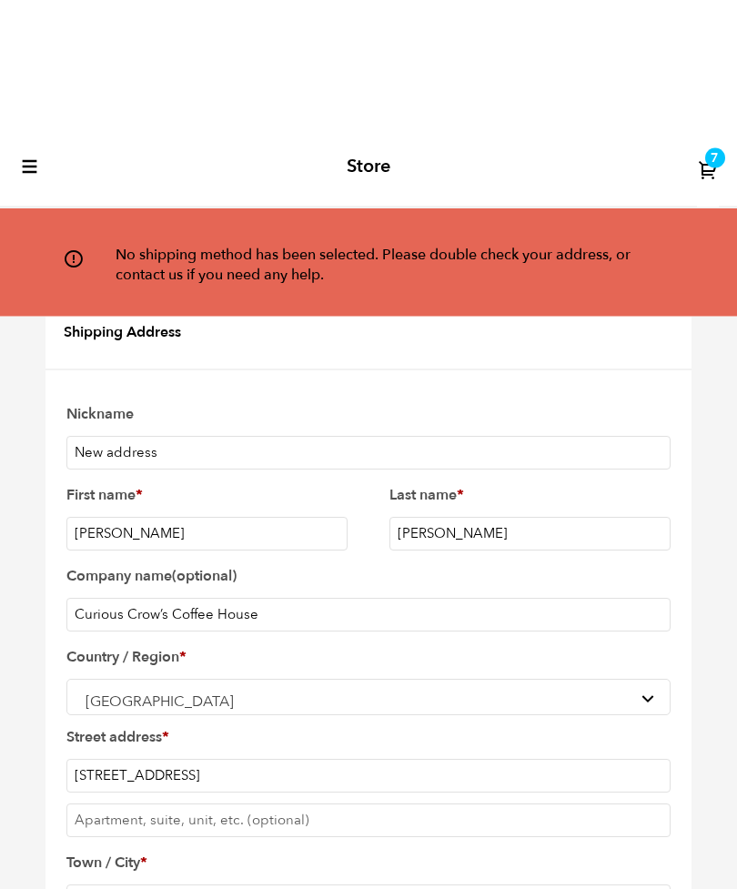
scroll to position [738, 0]
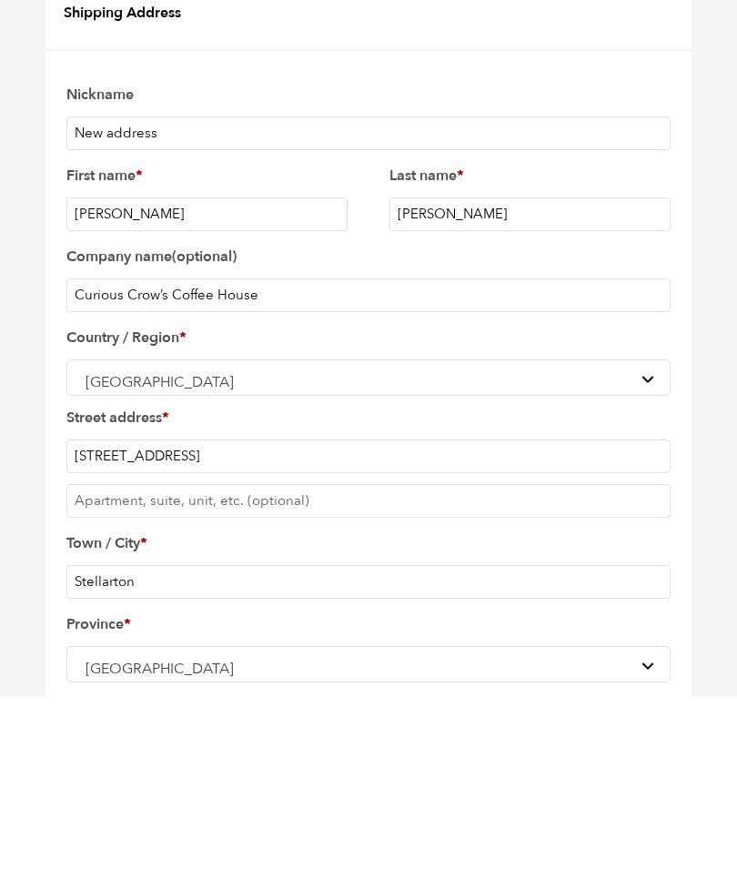
type input "B0K 1S0"
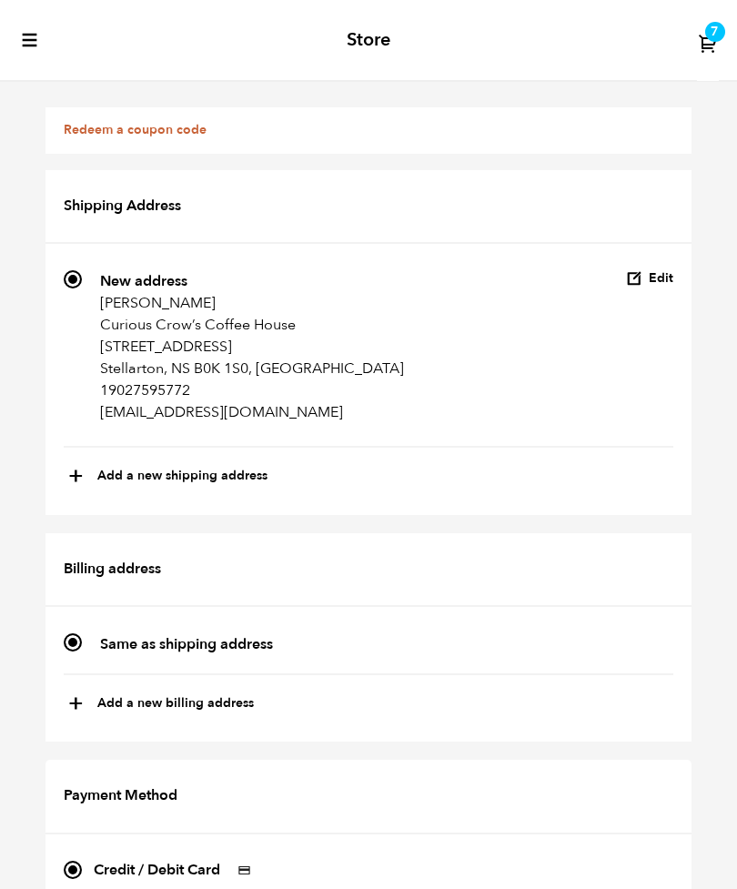
scroll to position [1833, 0]
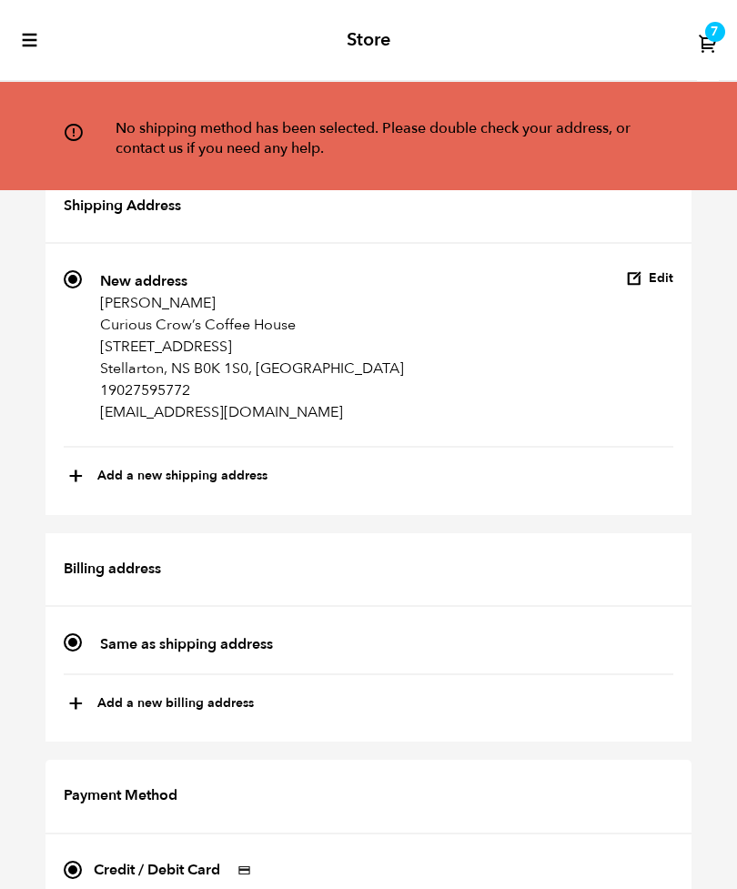
scroll to position [0, 0]
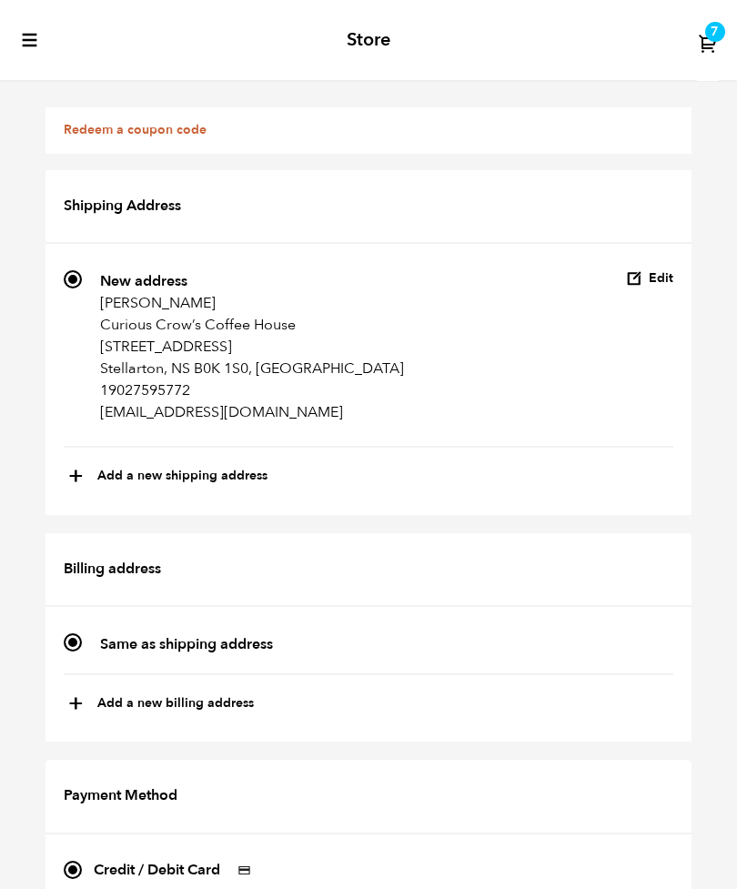
scroll to position [1833, 0]
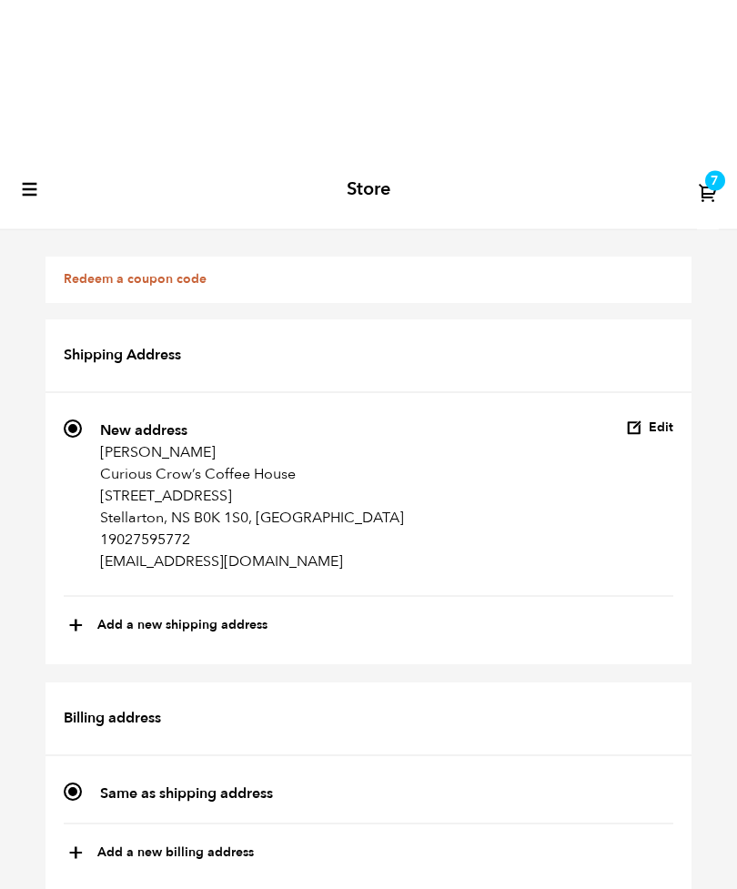
scroll to position [0, 0]
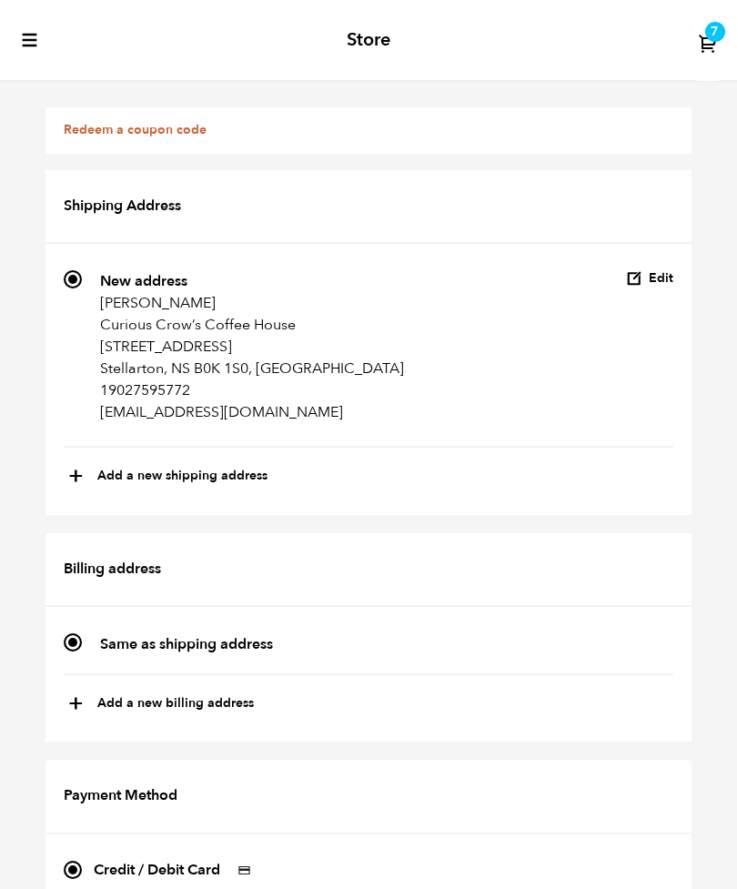
click at [658, 280] on button "Edit" at bounding box center [649, 278] width 47 height 17
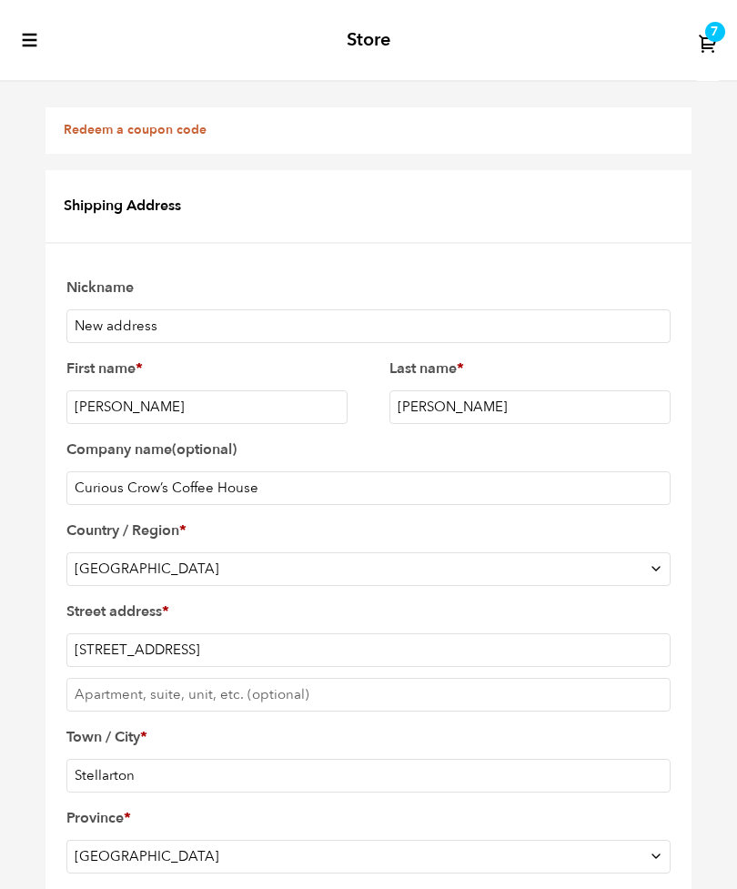
click at [177, 326] on input "New address" at bounding box center [368, 326] width 604 height 34
type input "New addressCurious Crow’s Coffee"
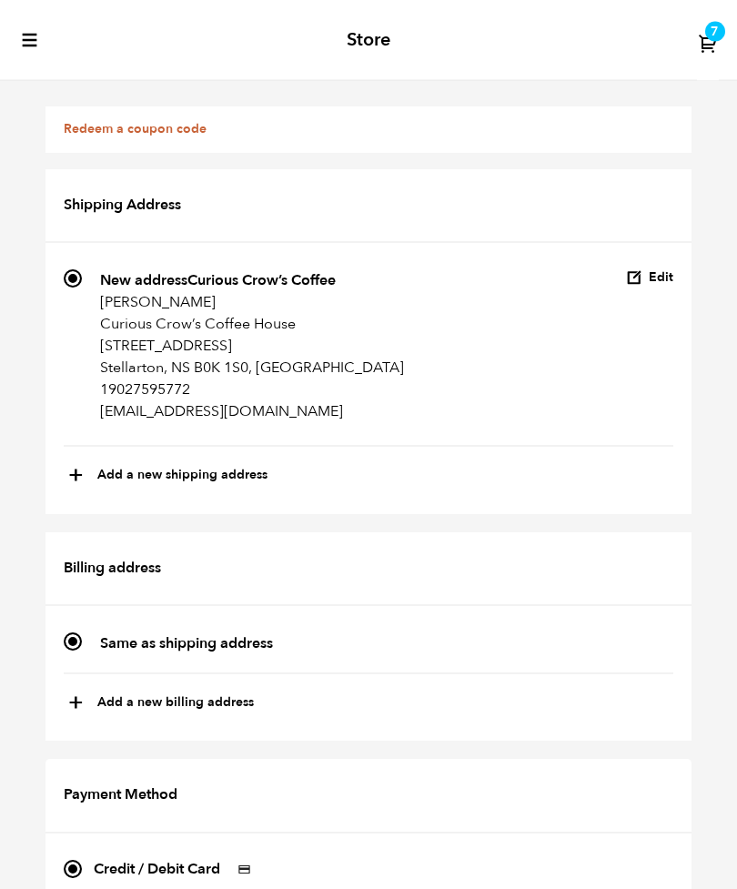
scroll to position [1833, 0]
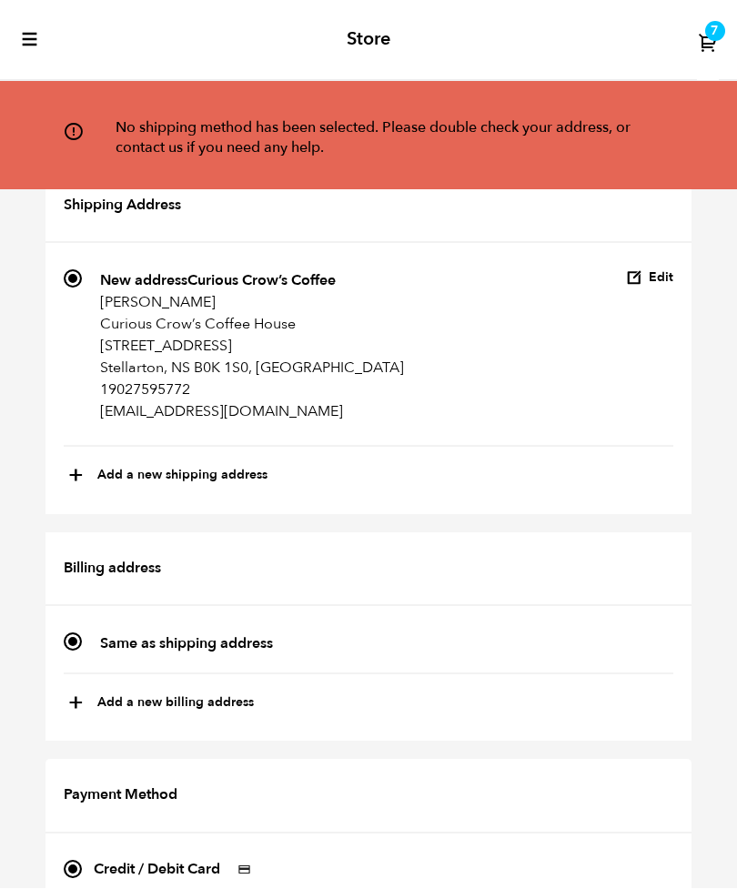
click at [713, 42] on icon at bounding box center [708, 43] width 21 height 21
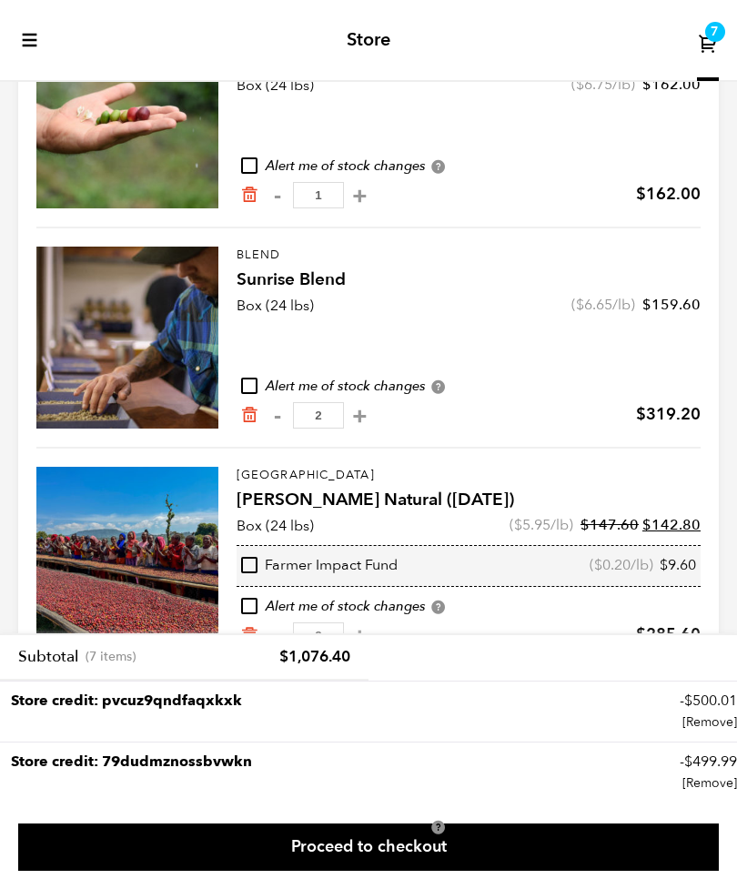
scroll to position [513, 0]
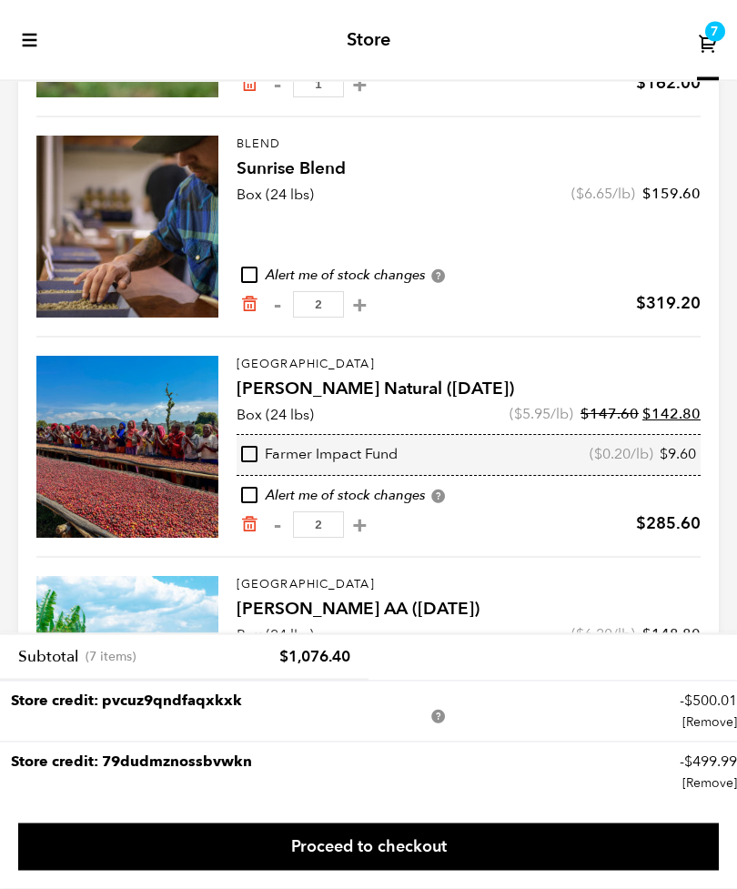
click at [568, 870] on link "Proceed to checkout" at bounding box center [368, 846] width 700 height 47
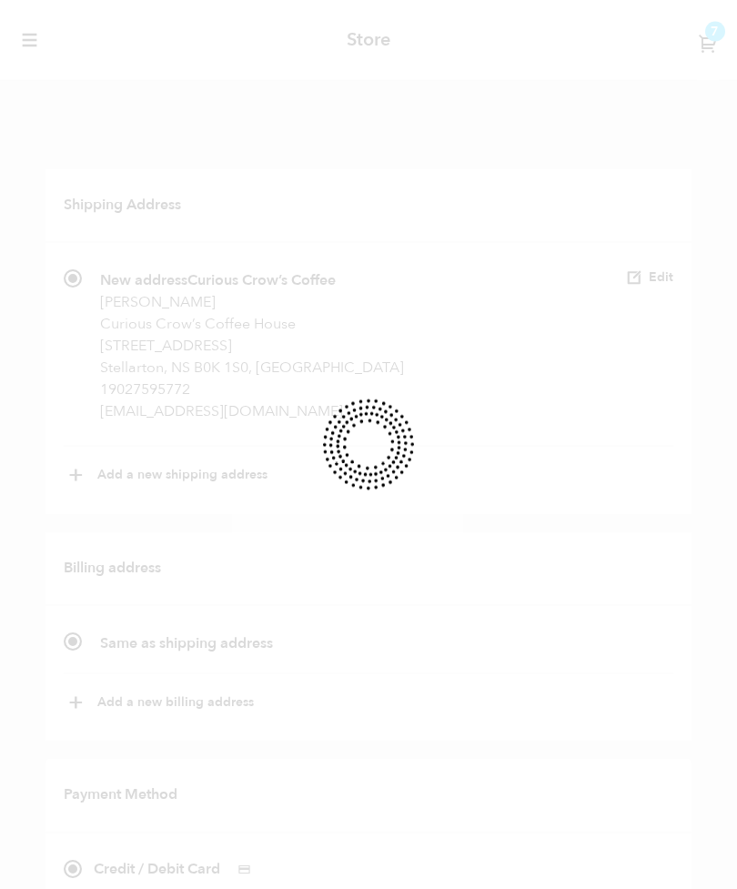
scroll to position [1833, 0]
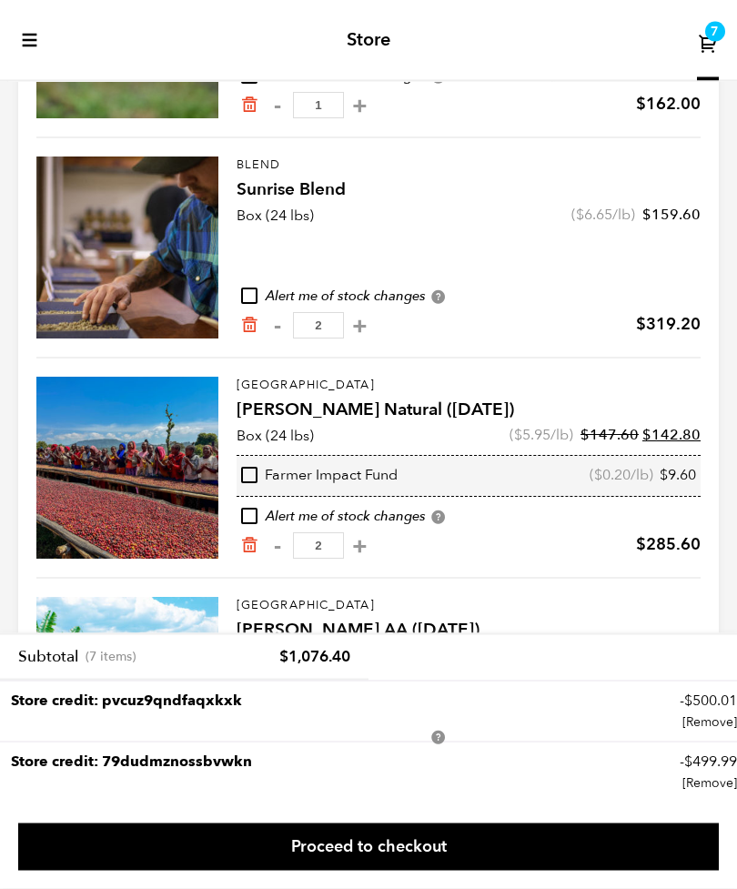
scroll to position [513, 0]
